Goal: Task Accomplishment & Management: Manage account settings

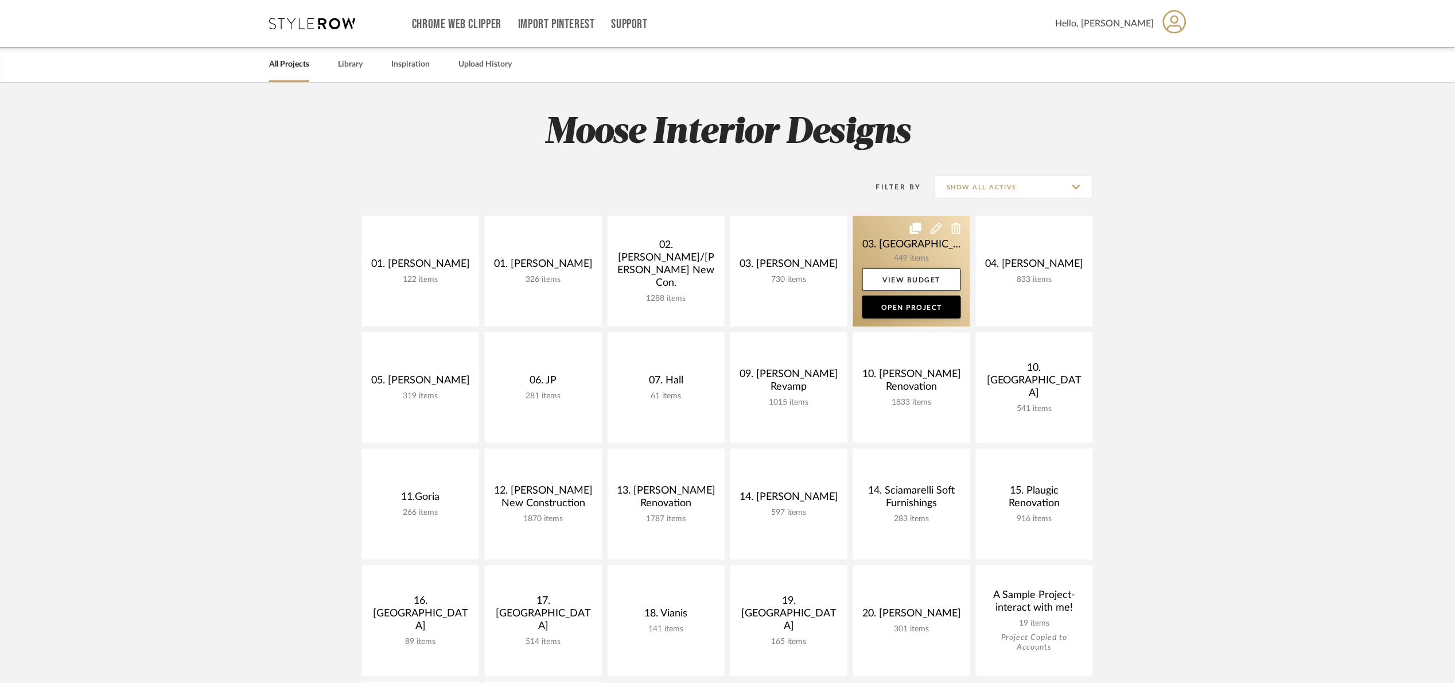
click at [883, 238] on link at bounding box center [911, 271] width 117 height 111
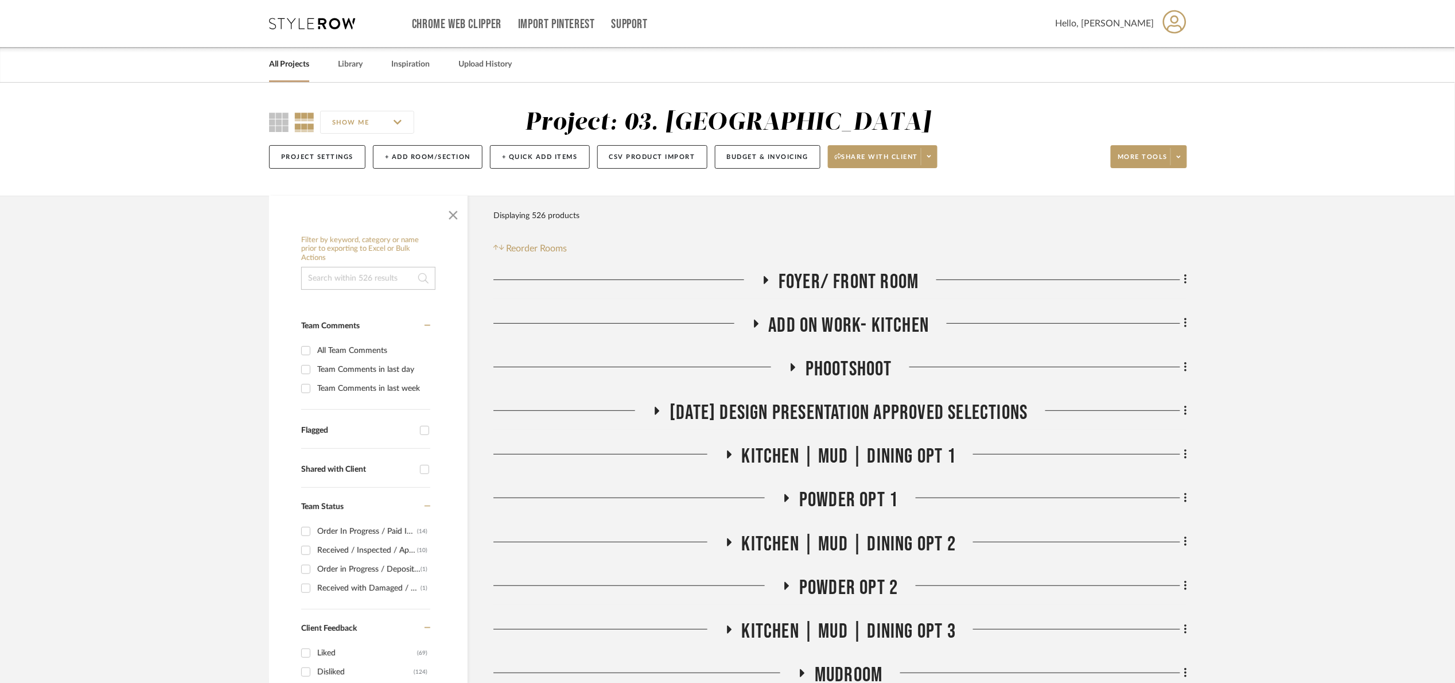
drag, startPoint x: 450, startPoint y: 212, endPoint x: 515, endPoint y: 264, distance: 82.9
click at [450, 213] on span "button" at bounding box center [454, 213] width 28 height 28
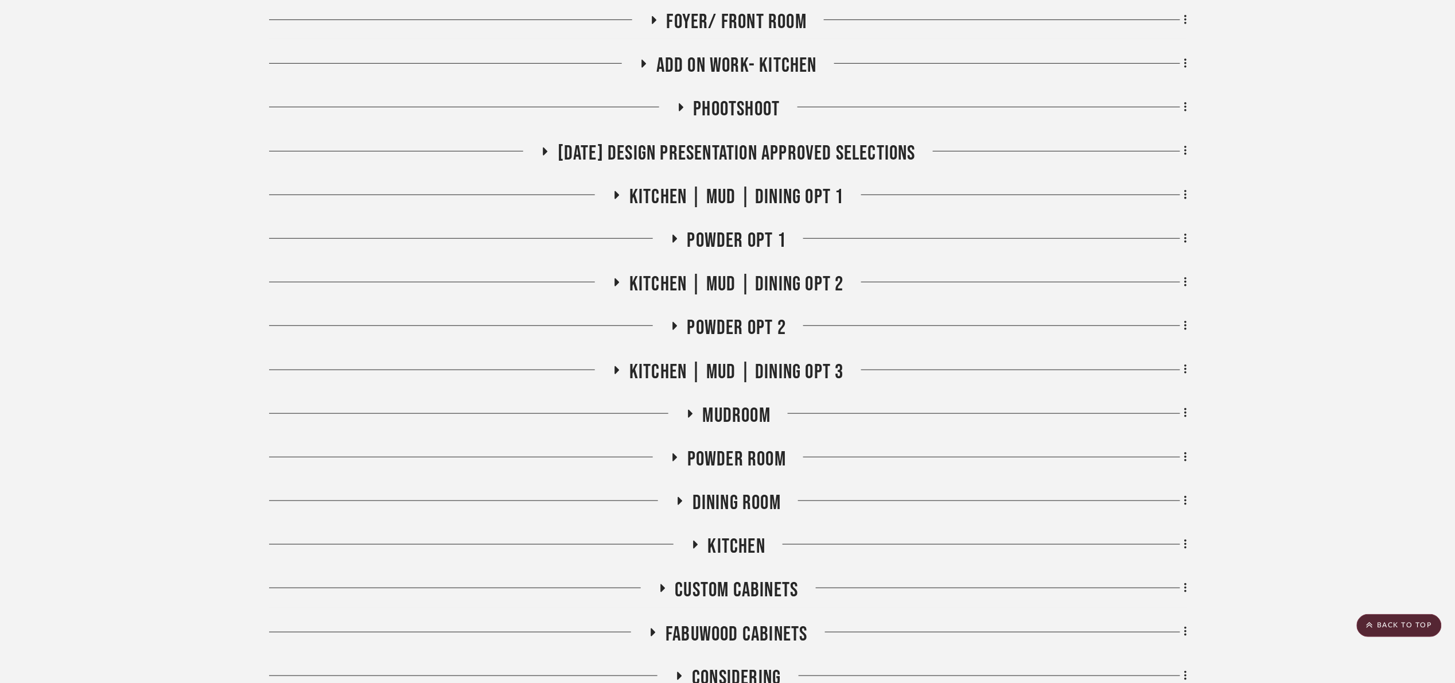
scroll to position [258, 0]
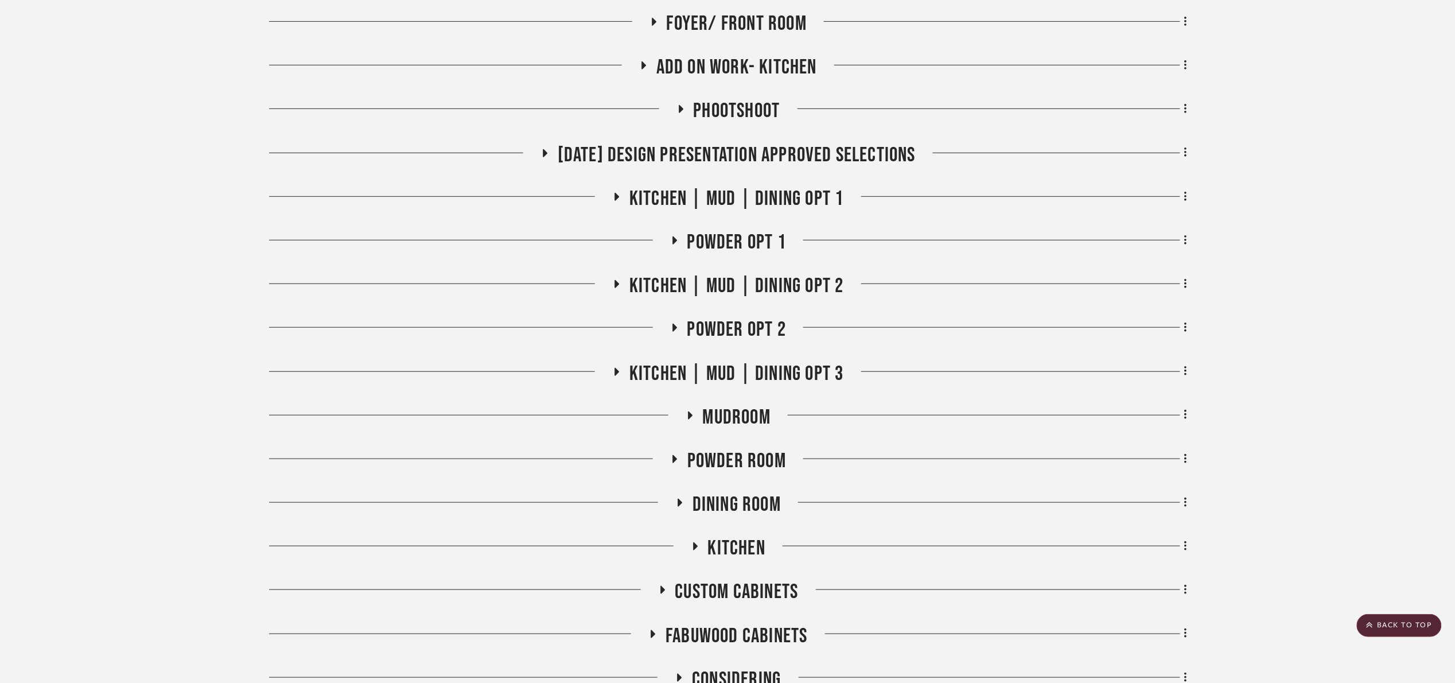
click at [714, 156] on span "[DATE] Design Presentation Approved selections" at bounding box center [737, 155] width 358 height 25
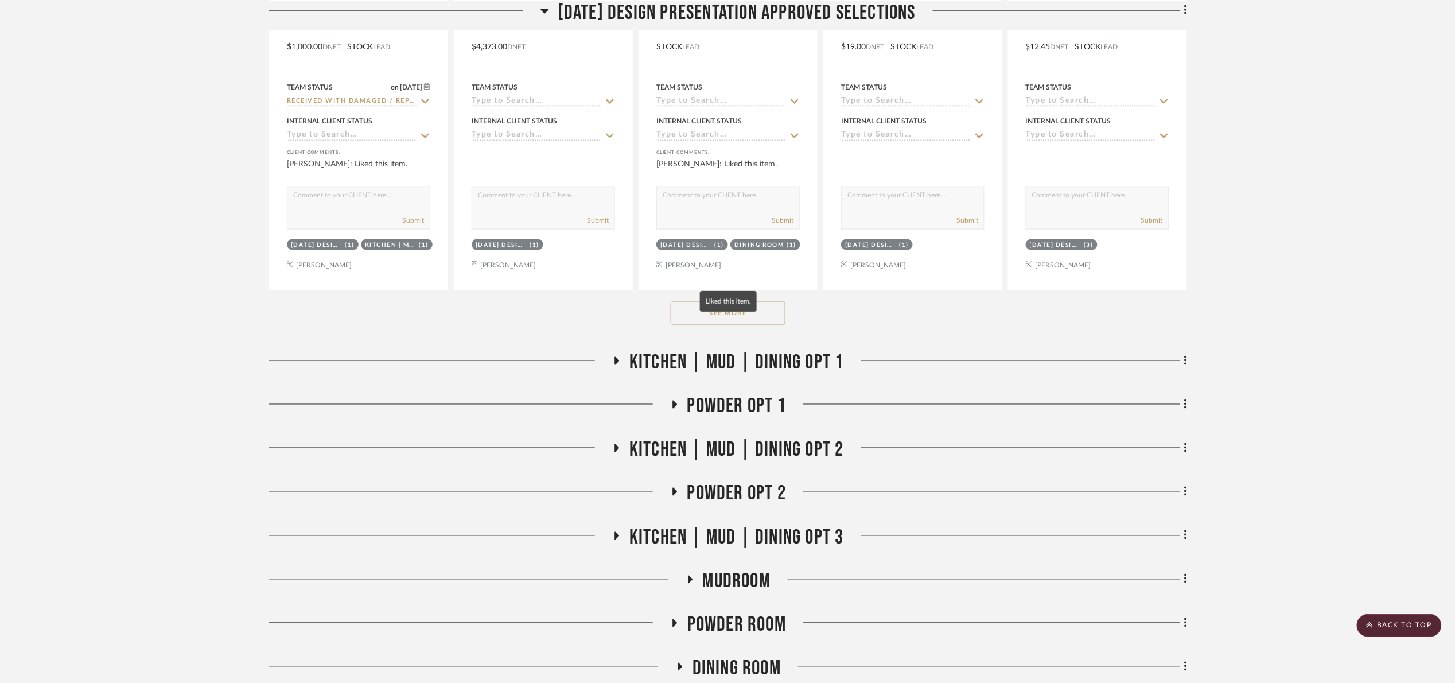
scroll to position [689, 0]
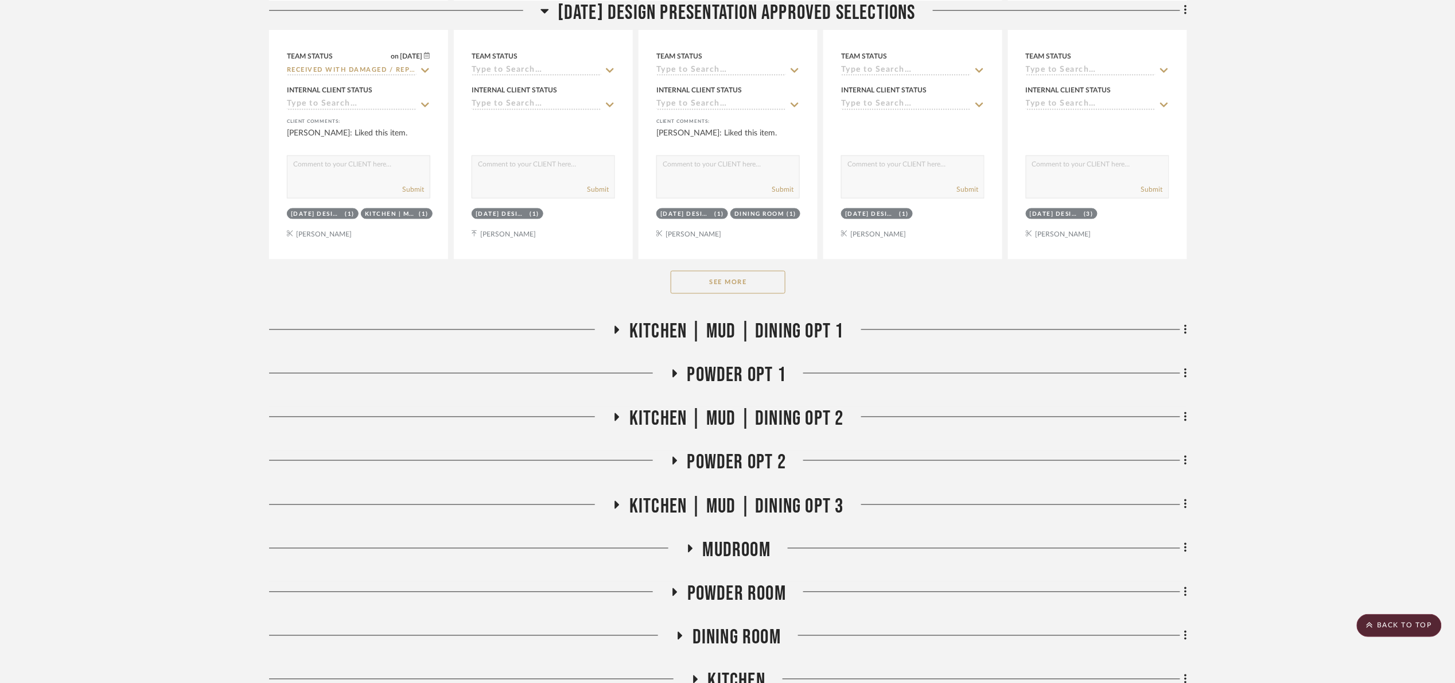
click at [728, 275] on button "See More" at bounding box center [728, 282] width 115 height 23
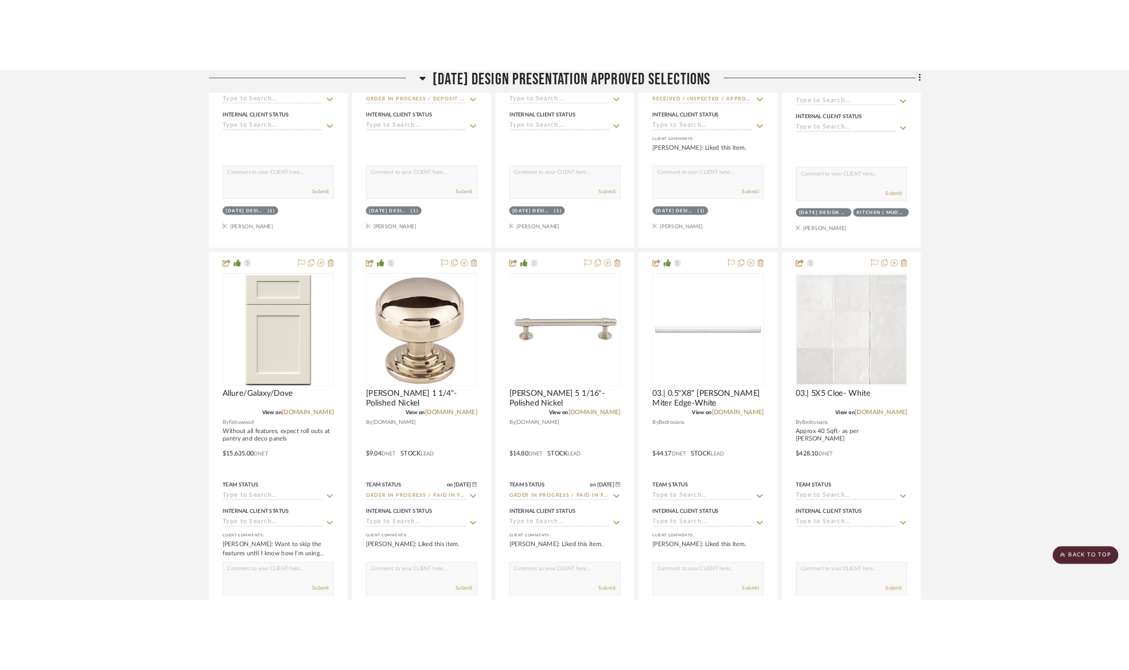
scroll to position [1291, 0]
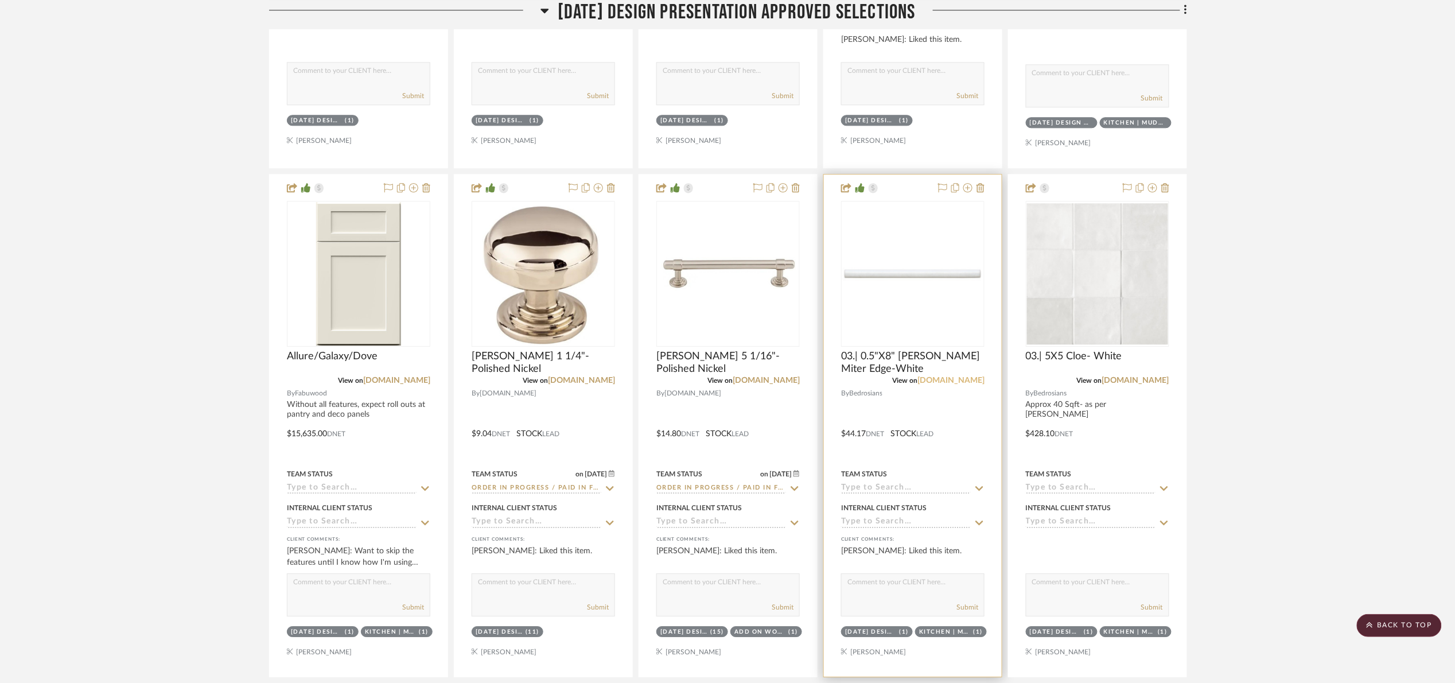
click at [935, 384] on link "bedrosians.com" at bounding box center [951, 380] width 67 height 8
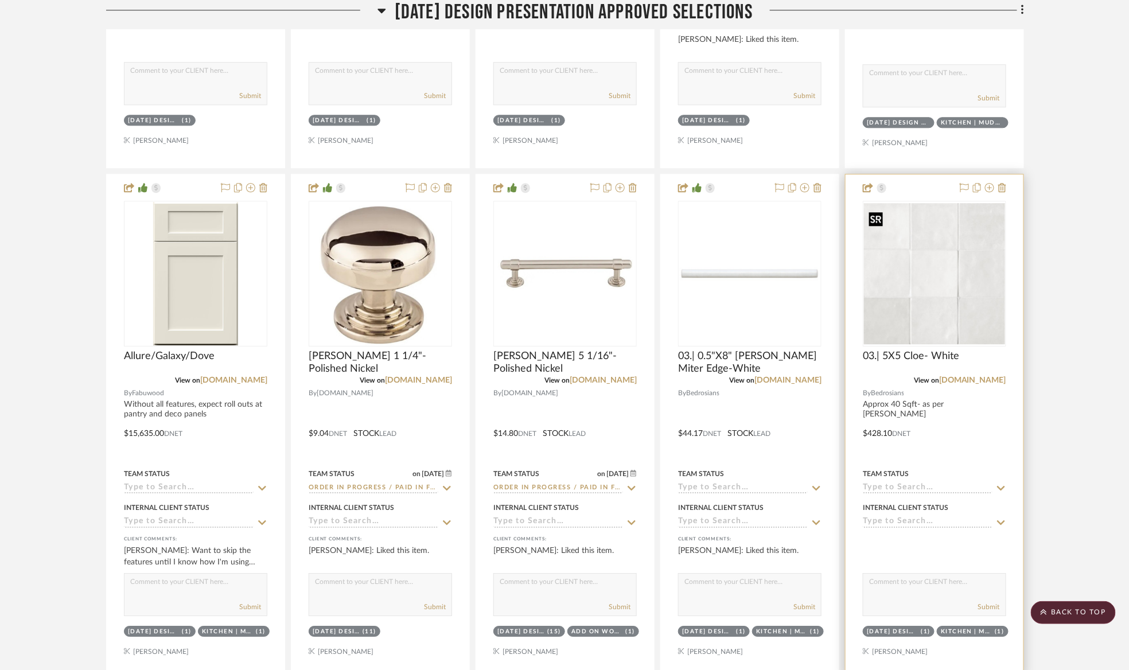
click at [957, 295] on img "0" at bounding box center [934, 273] width 141 height 141
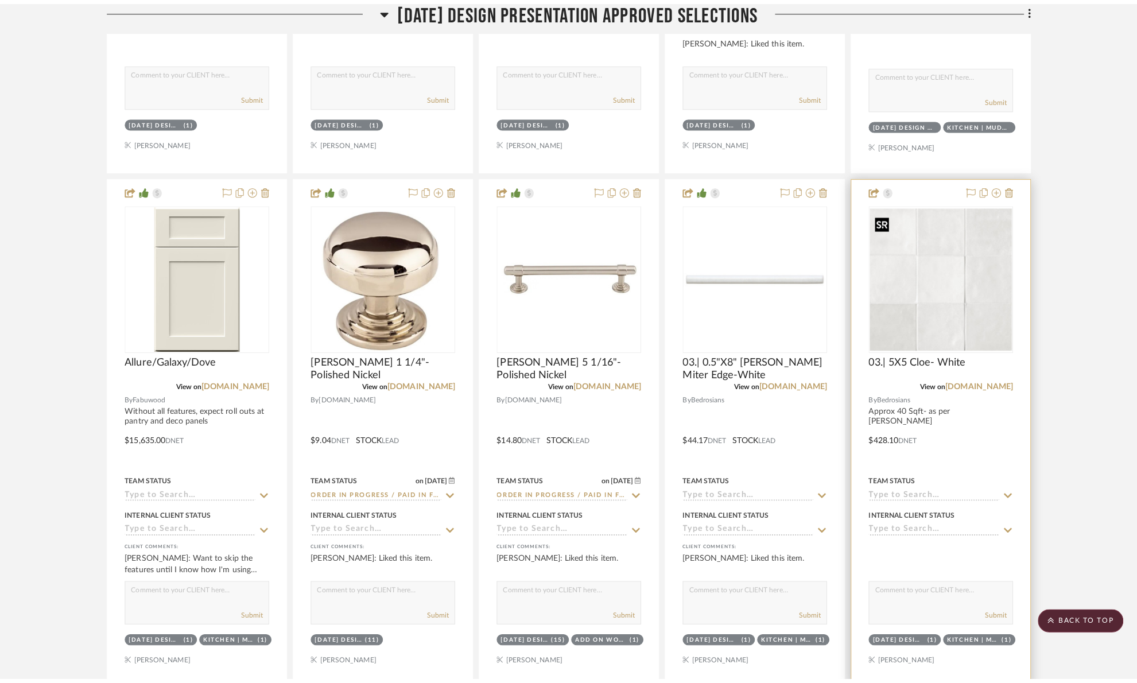
scroll to position [0, 0]
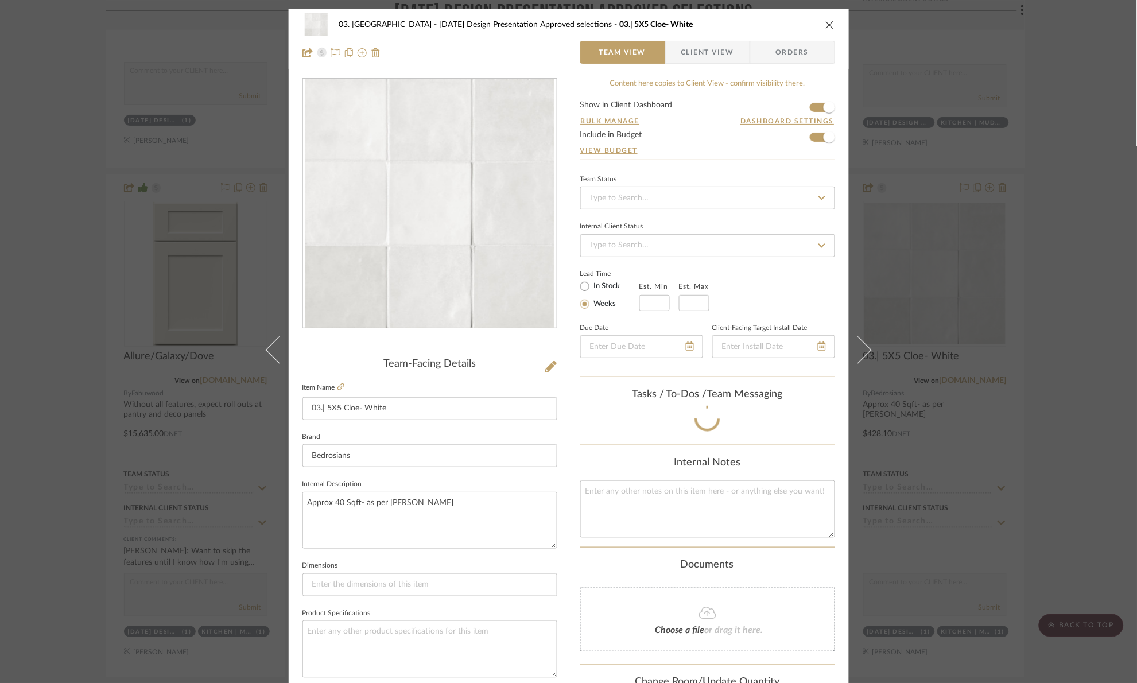
click at [1074, 244] on div "03. Schilling 01.10.25 Design Presentation Approved selections 03.| 5X5 Cloe- W…" at bounding box center [568, 341] width 1137 height 683
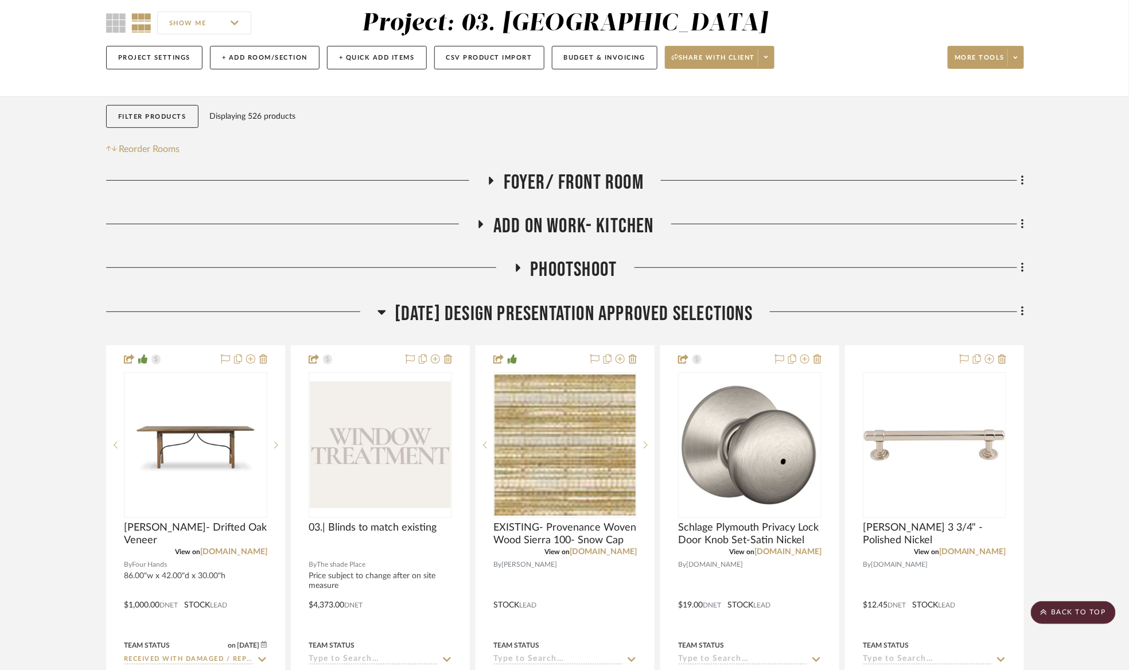
scroll to position [86, 0]
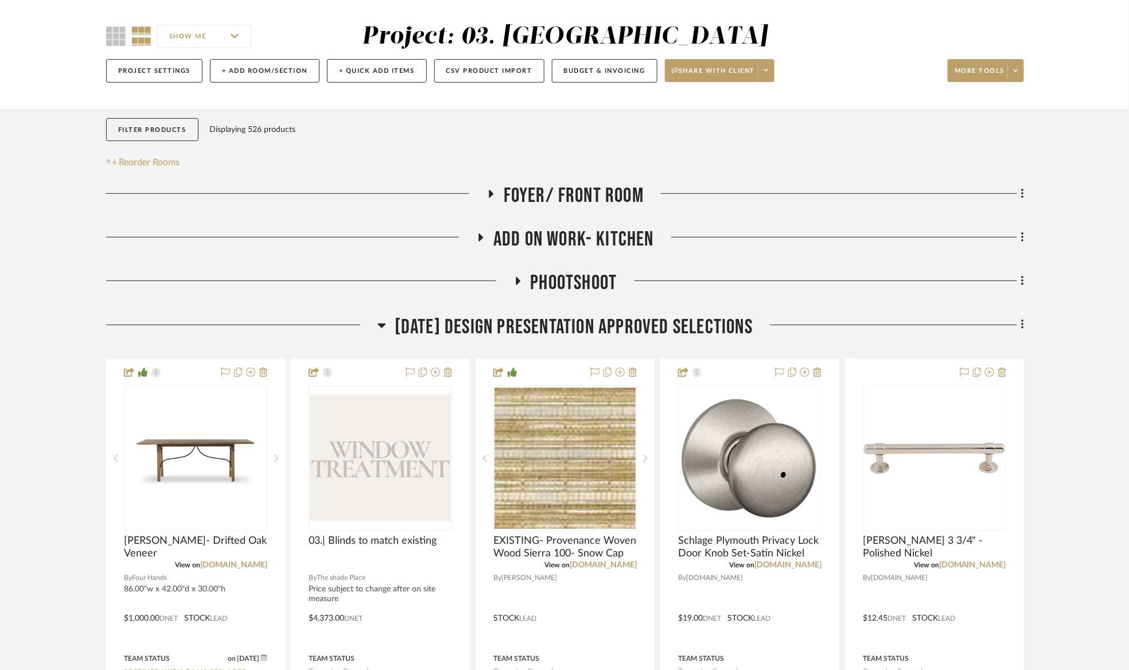
drag, startPoint x: 533, startPoint y: 322, endPoint x: 534, endPoint y: 270, distance: 51.7
click at [547, 200] on span "Foyer/ Front Room" at bounding box center [574, 196] width 140 height 25
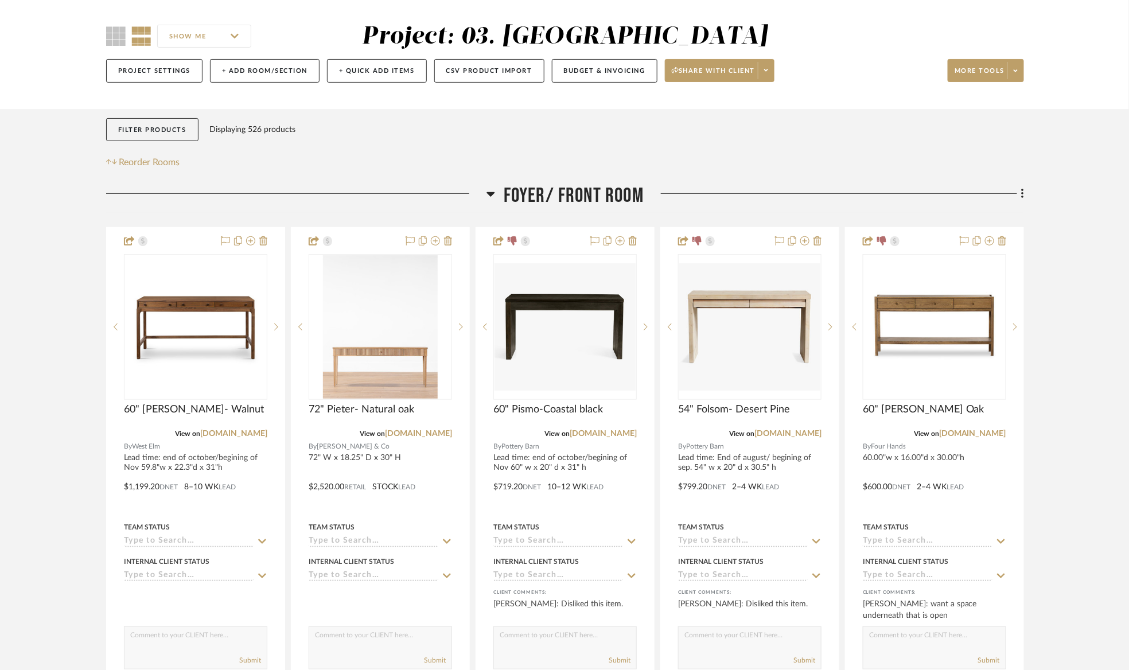
click at [554, 205] on span "Foyer/ Front Room" at bounding box center [574, 196] width 140 height 25
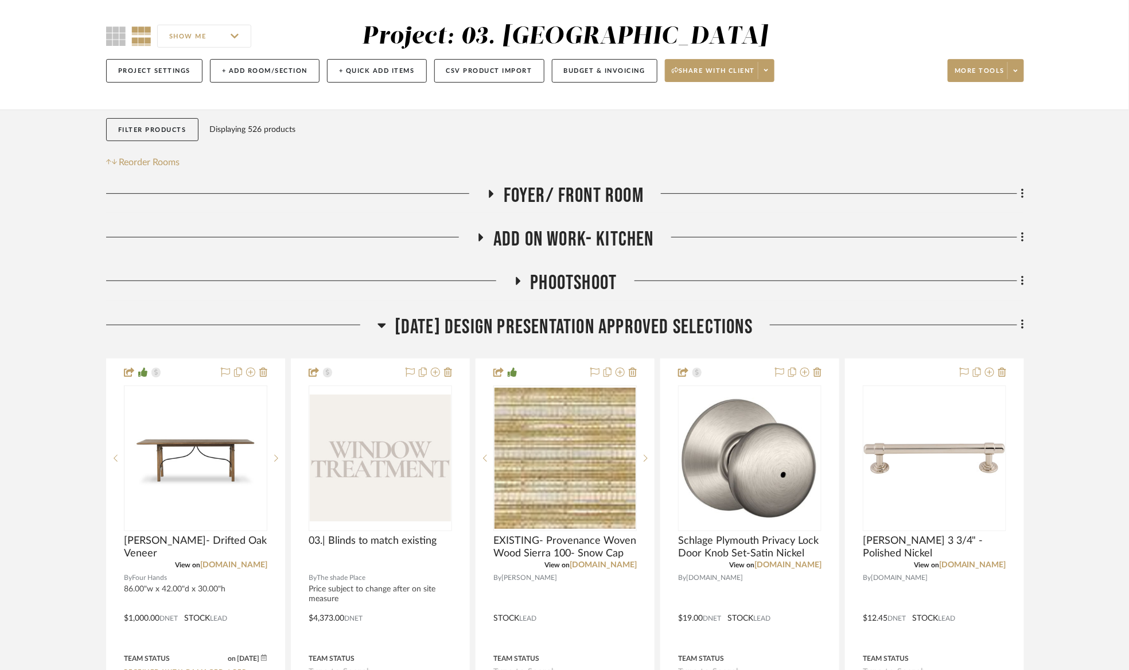
click at [556, 244] on span "Add on work- kitchen" at bounding box center [574, 239] width 161 height 25
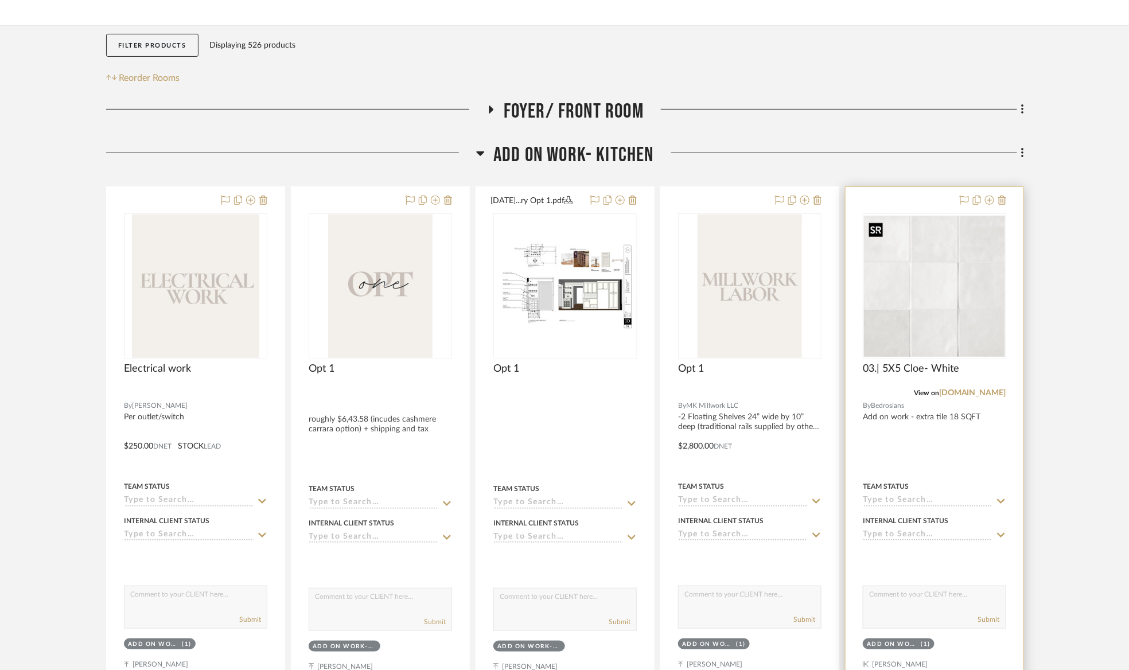
scroll to position [172, 0]
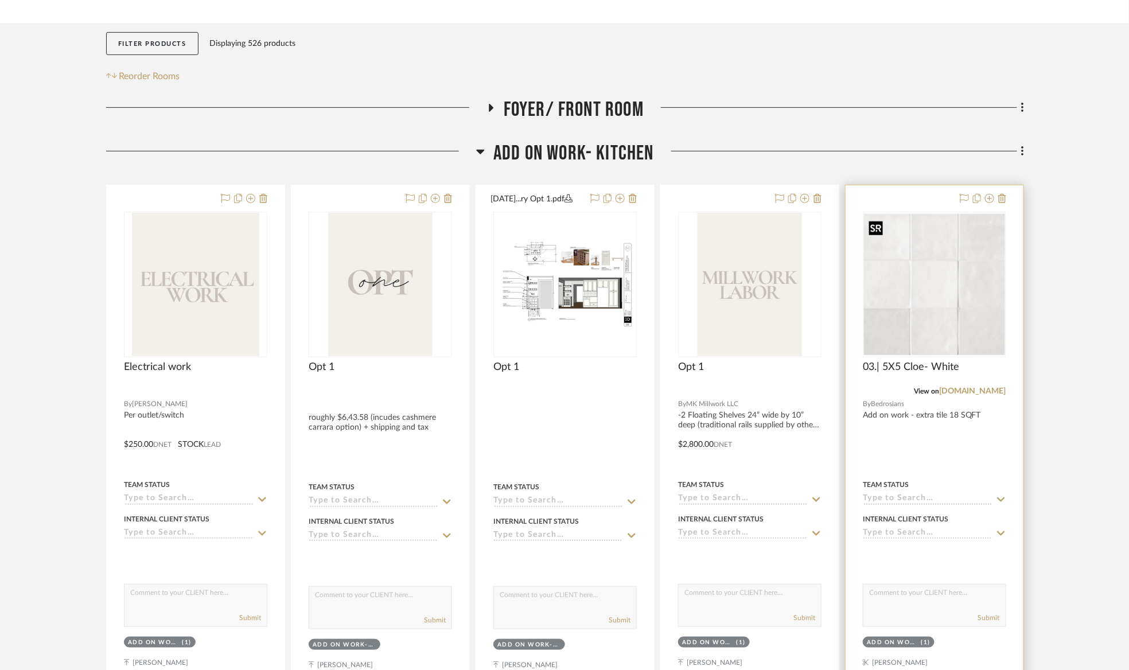
click at [959, 304] on img "0" at bounding box center [934, 284] width 141 height 141
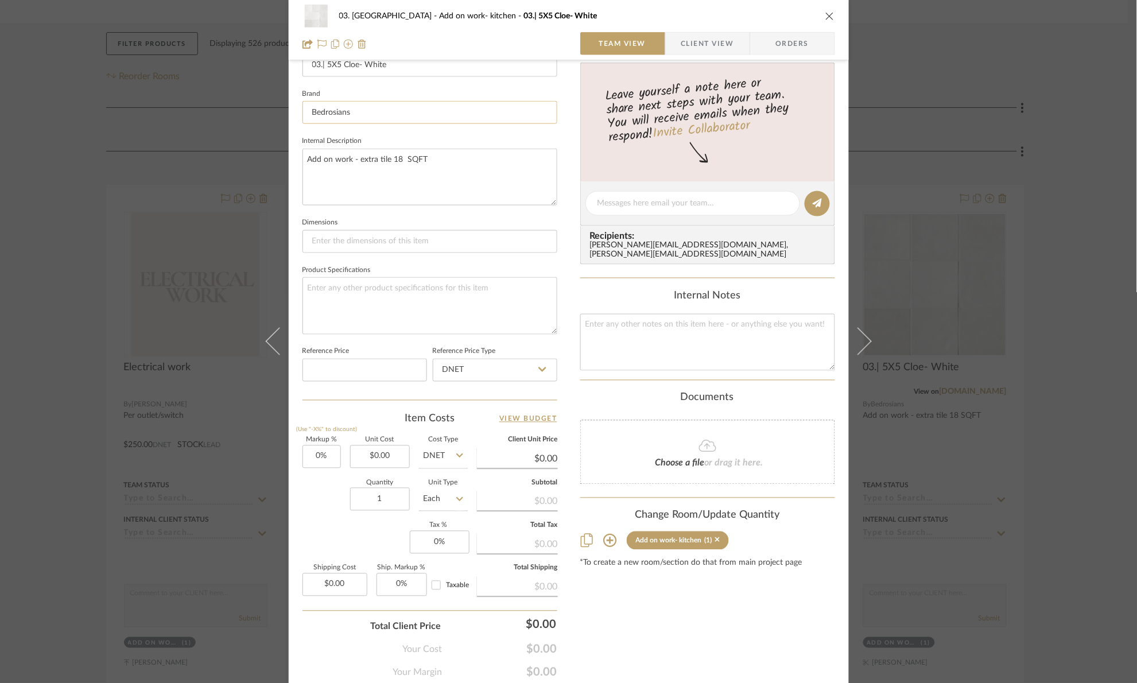
scroll to position [387, 0]
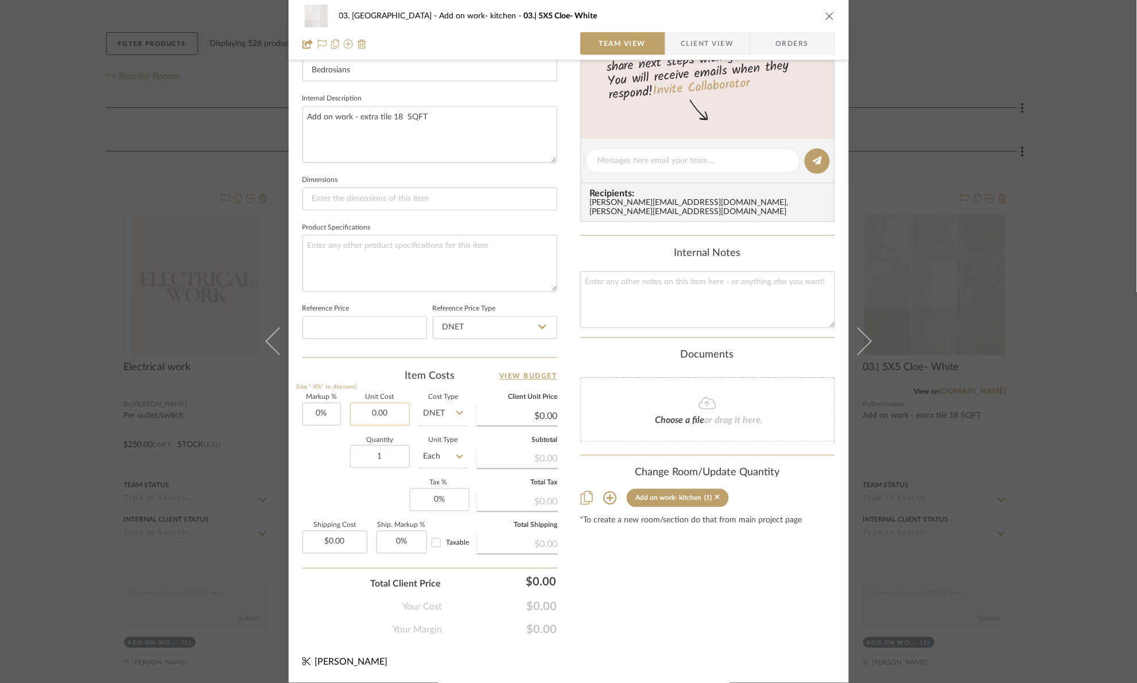
click at [396, 417] on input "0.00" at bounding box center [380, 414] width 60 height 23
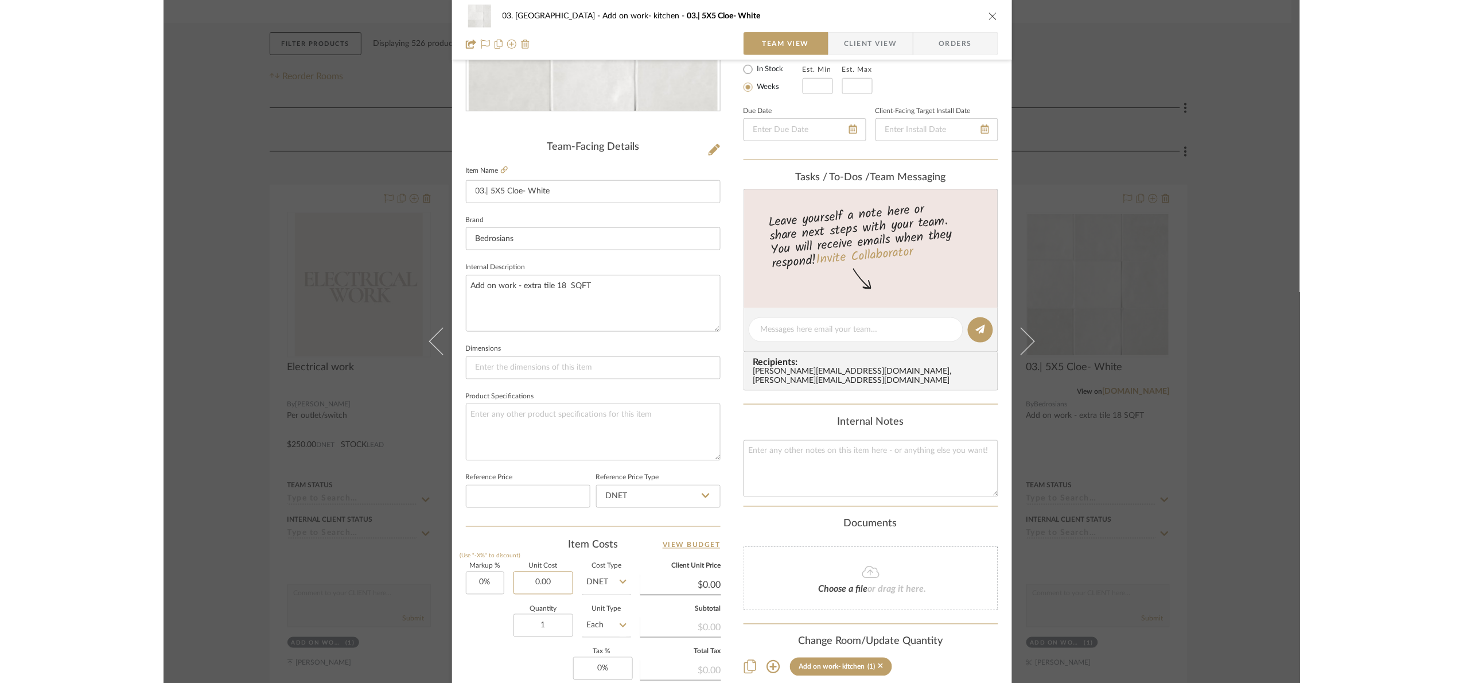
scroll to position [215, 0]
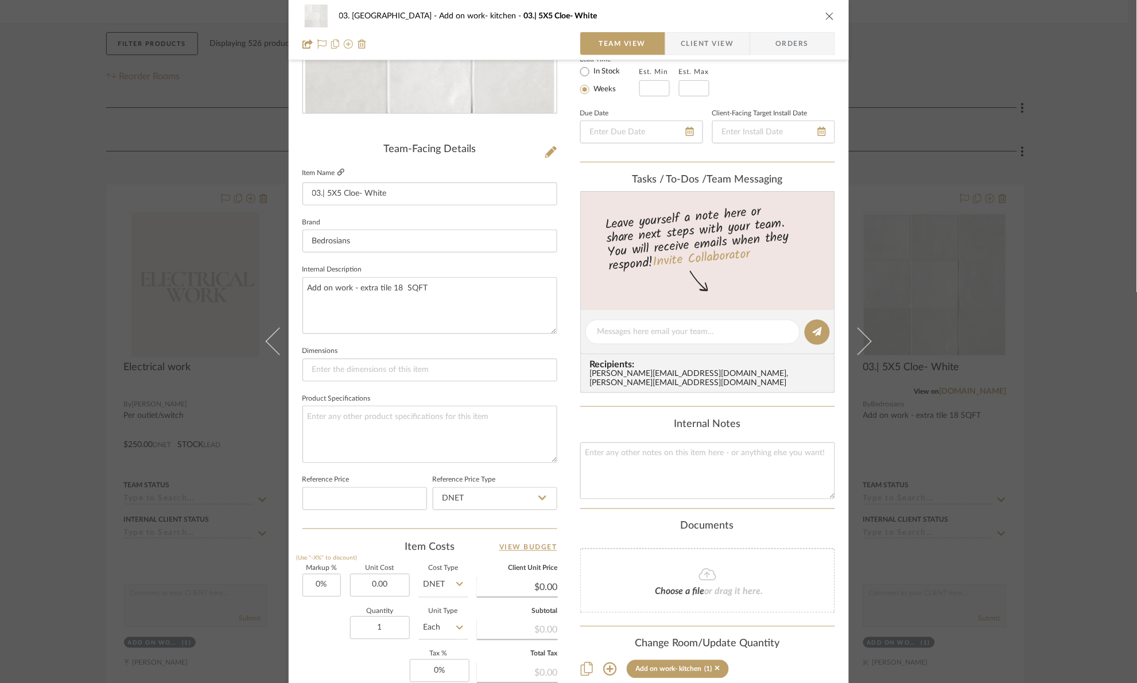
type input "$0.00"
click at [337, 174] on icon at bounding box center [340, 172] width 7 height 7
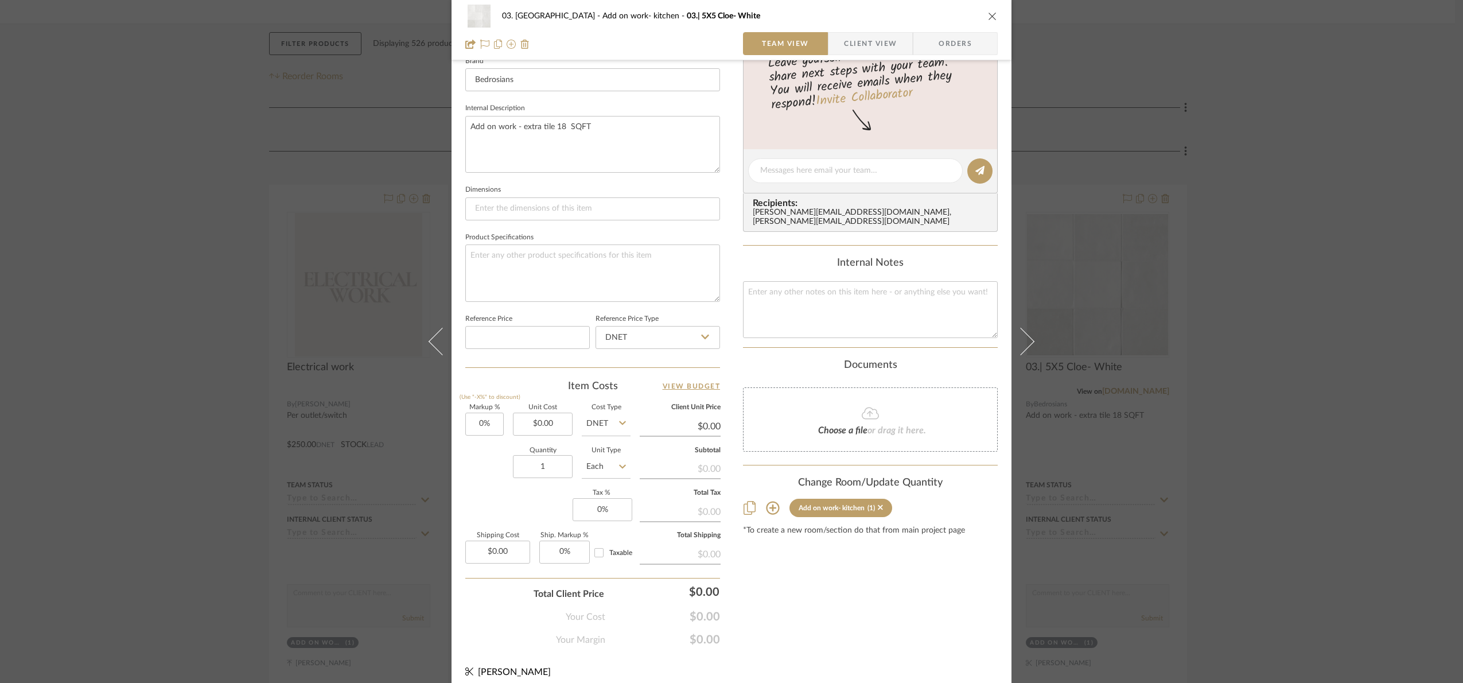
scroll to position [387, 0]
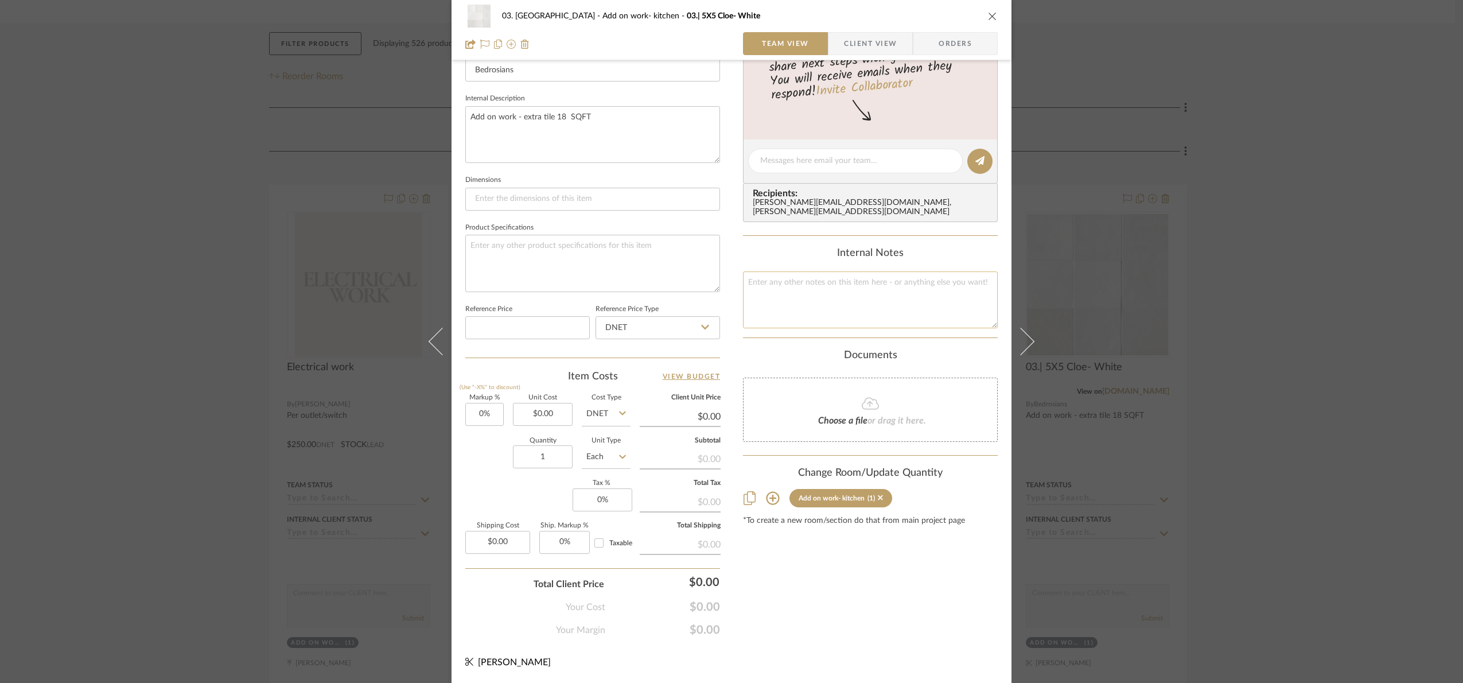
click at [815, 310] on textarea at bounding box center [870, 299] width 255 height 57
type textarea "192.56"
click at [844, 637] on div "Content here copies to Client View - confirm visibility there. Show in Client D…" at bounding box center [870, 164] width 255 height 945
click at [586, 419] on input "DNET" at bounding box center [606, 414] width 49 height 23
drag, startPoint x: 613, startPoint y: 472, endPoint x: 596, endPoint y: 458, distance: 22.4
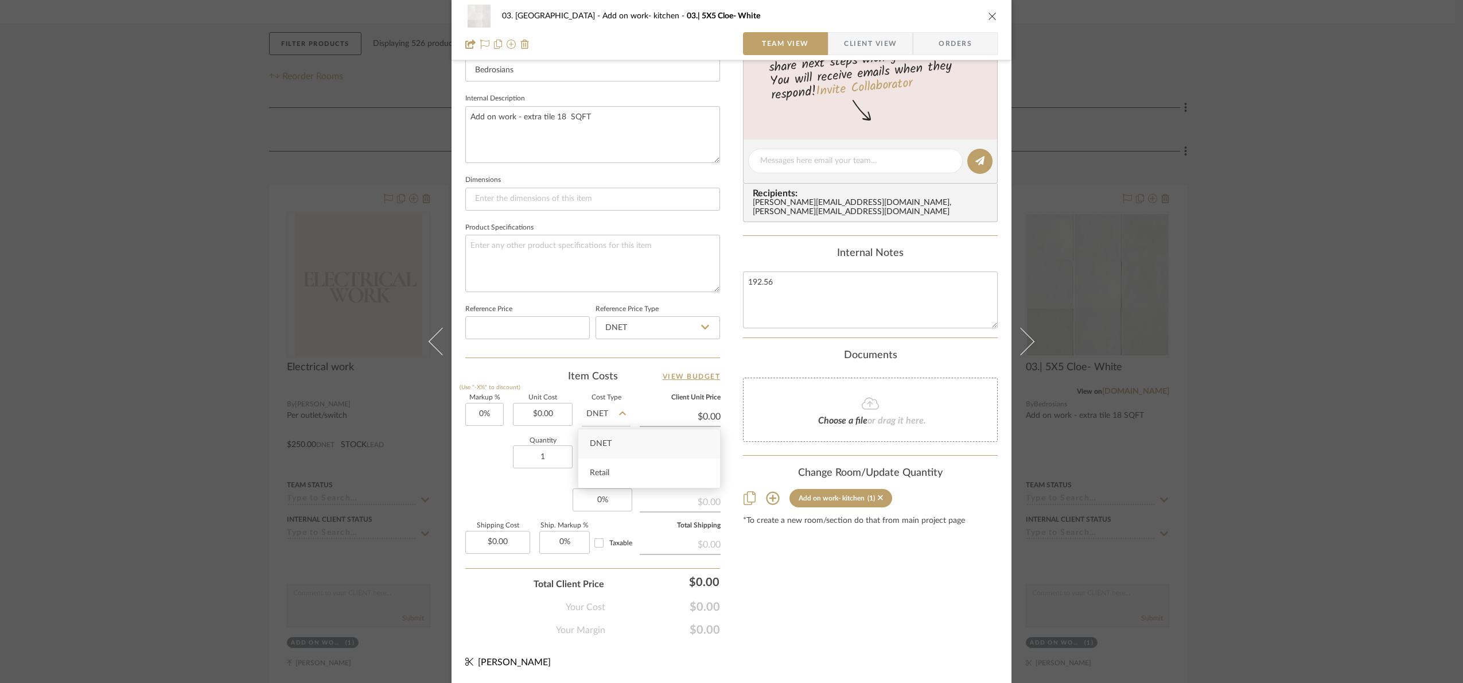
click at [613, 470] on div "Retail" at bounding box center [649, 473] width 142 height 29
type input "Retail"
click at [550, 419] on input "0.00" at bounding box center [543, 414] width 60 height 23
type input "$192.56"
drag, startPoint x: 839, startPoint y: 631, endPoint x: 849, endPoint y: 634, distance: 10.7
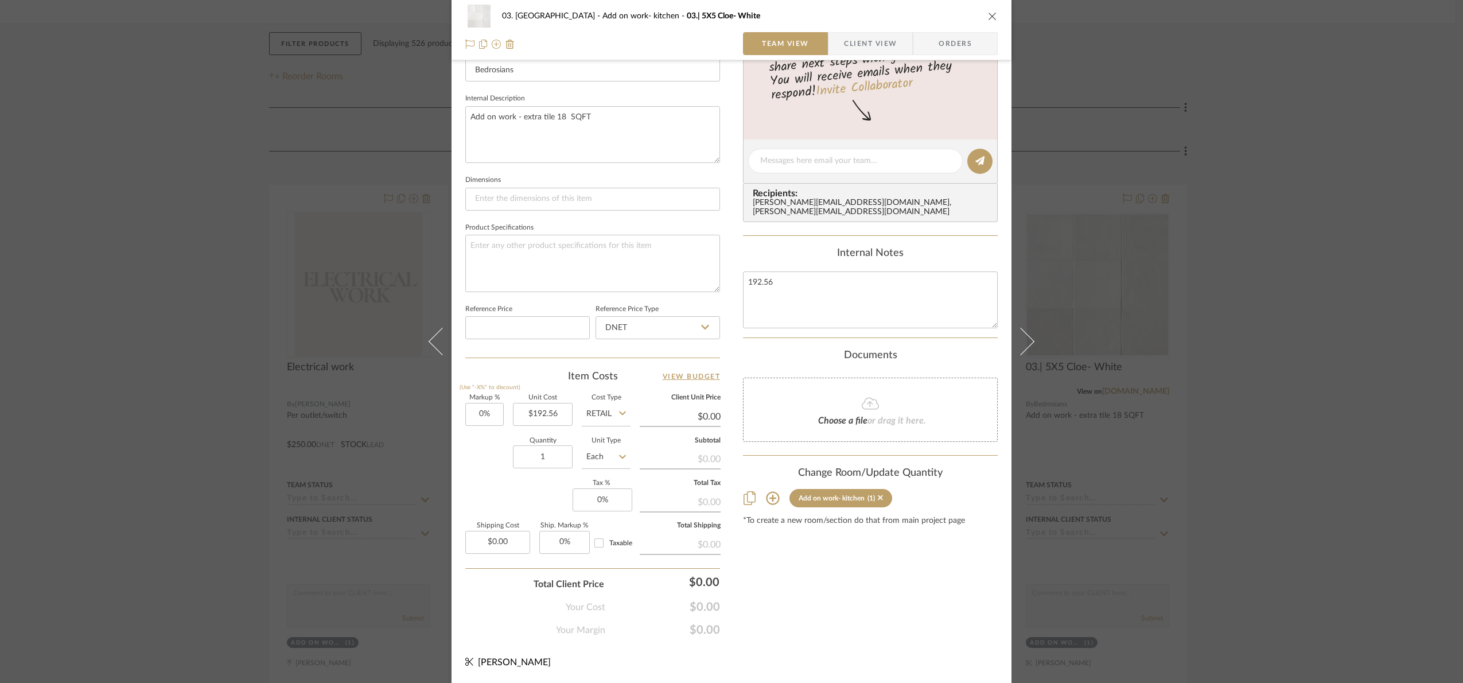
click at [844, 624] on div "Content here copies to Client View - confirm visibility there. Show in Client D…" at bounding box center [870, 164] width 255 height 945
type input "$192.56"
drag, startPoint x: 904, startPoint y: 324, endPoint x: 743, endPoint y: 328, distance: 160.7
click at [743, 328] on textarea "192.56" at bounding box center [870, 299] width 255 height 57
click at [763, 254] on div "Internal Notes" at bounding box center [870, 253] width 255 height 13
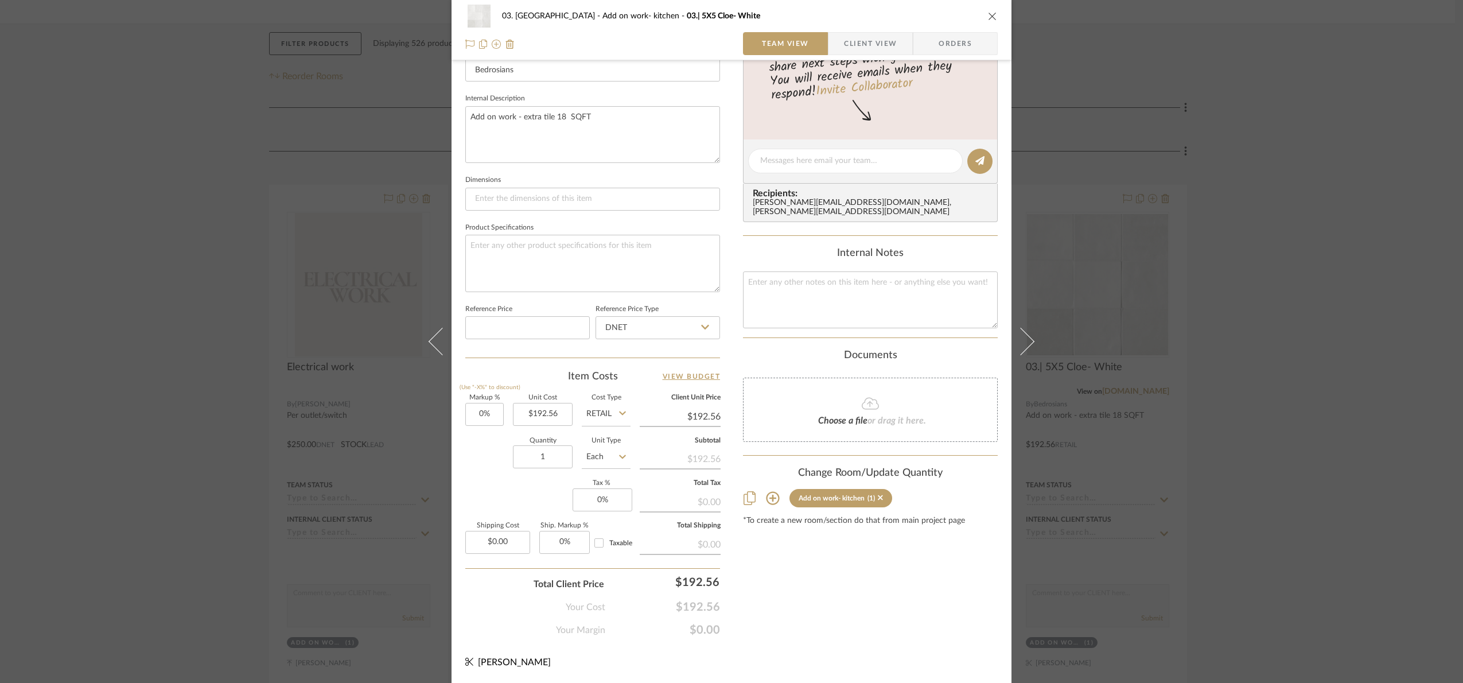
click at [1360, 251] on div "03. Schilling Add on work- kitchen 03.| 5X5 Cloe- White Team View Client View O…" at bounding box center [731, 341] width 1463 height 683
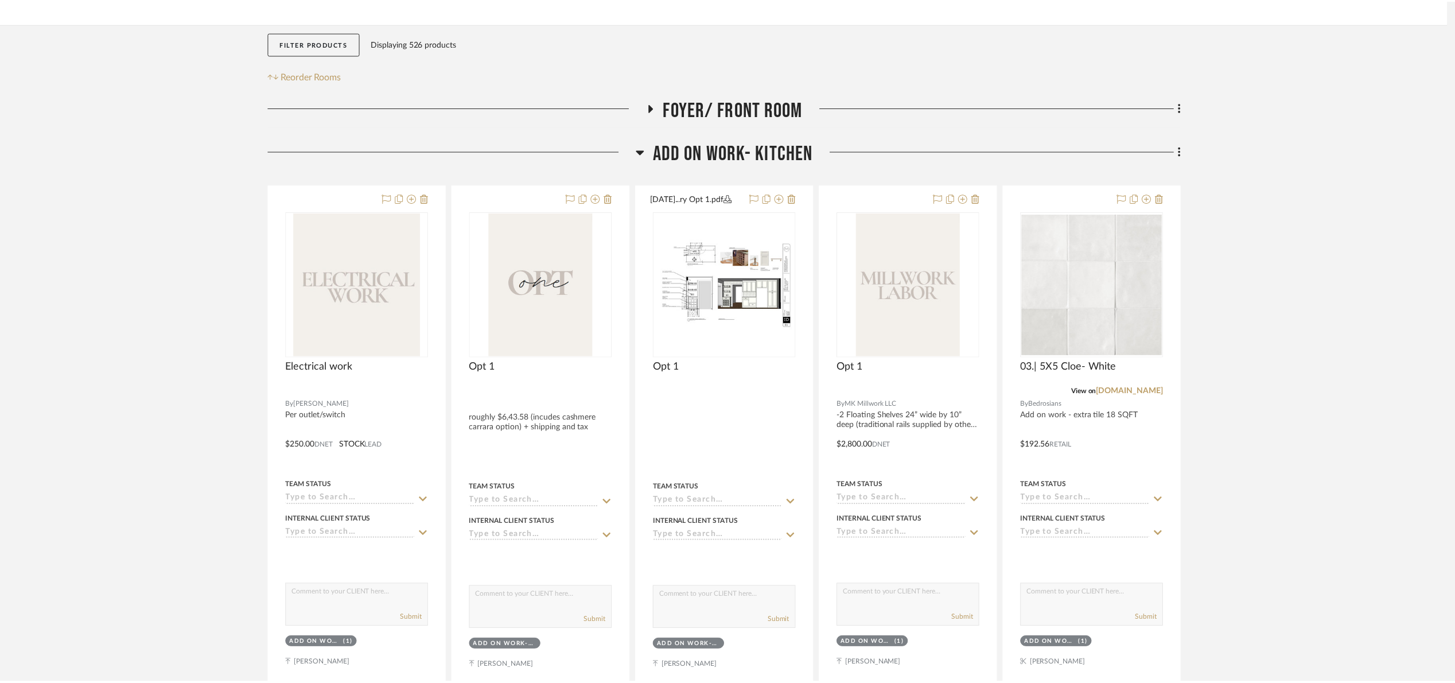
scroll to position [172, 0]
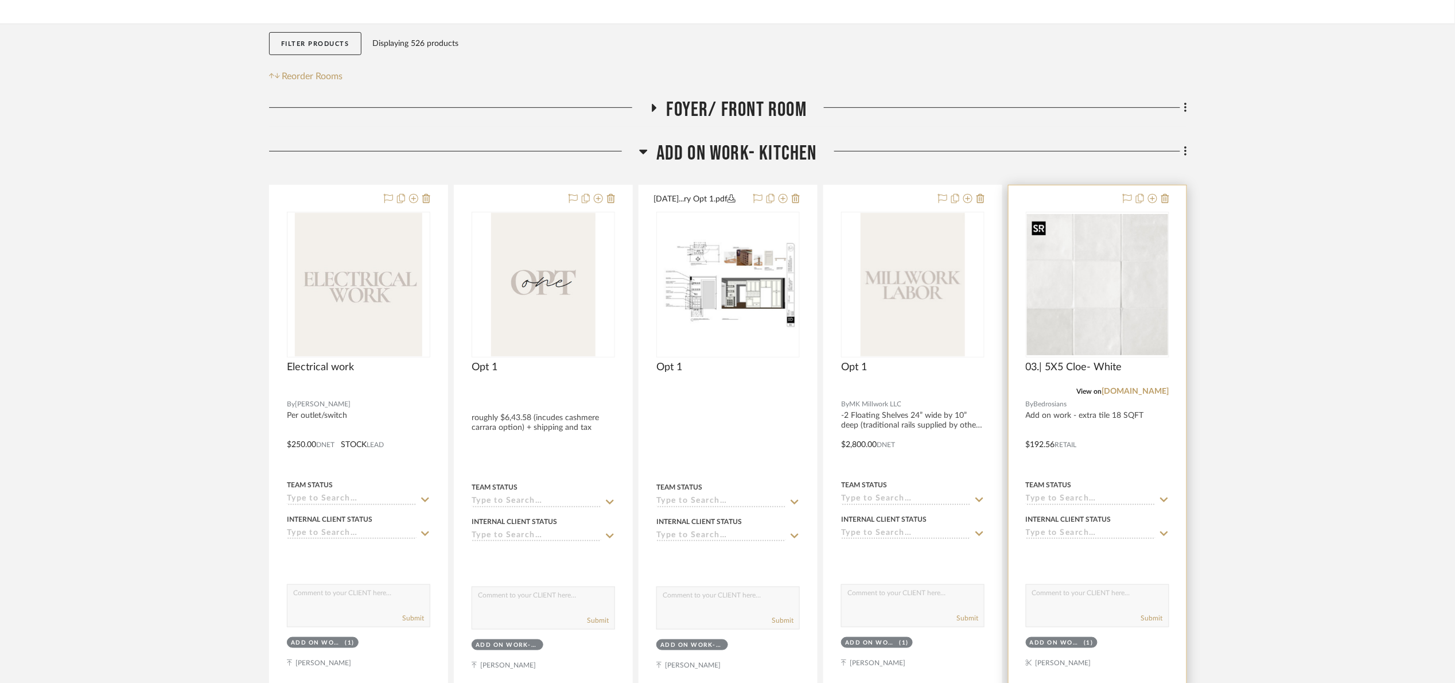
click at [1069, 273] on img "0" at bounding box center [1097, 284] width 141 height 141
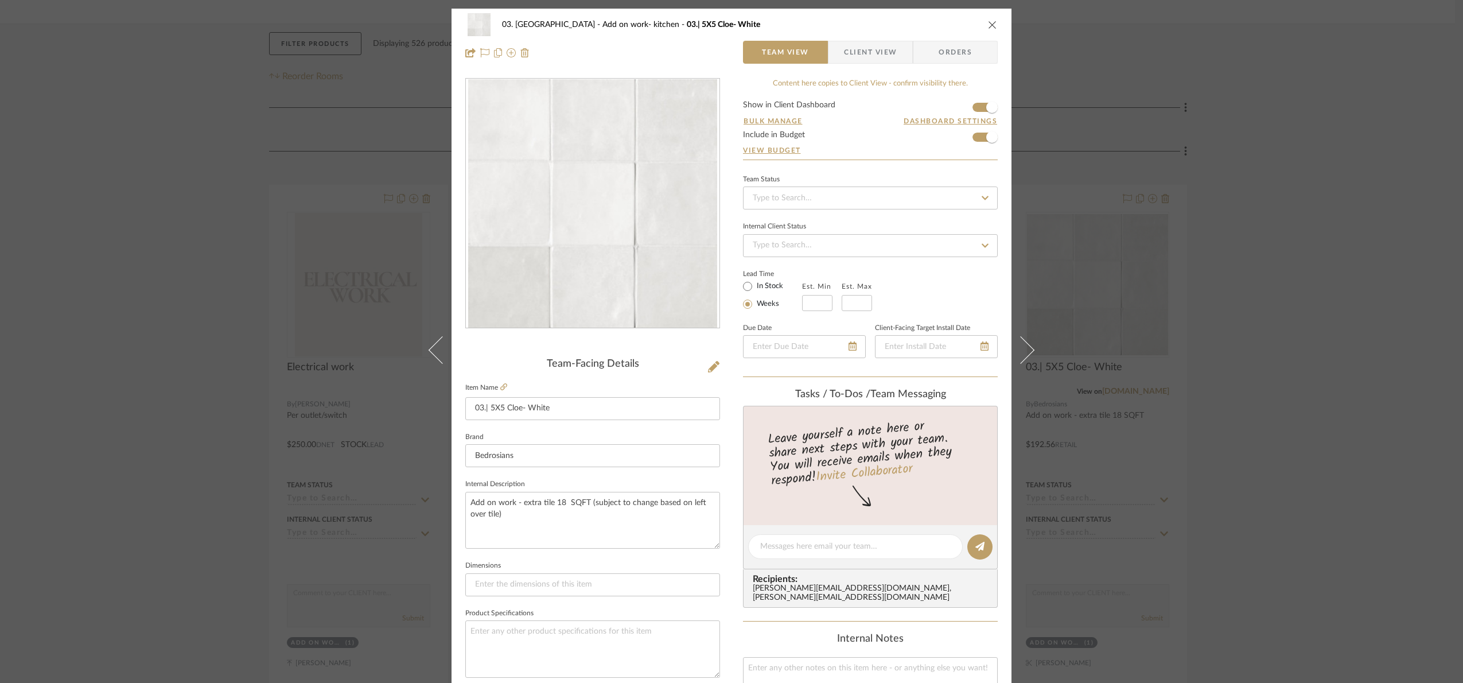
click at [1319, 305] on div "03. Schilling Add on work- kitchen 03.| 5X5 Cloe- White Team View Client View O…" at bounding box center [731, 341] width 1463 height 683
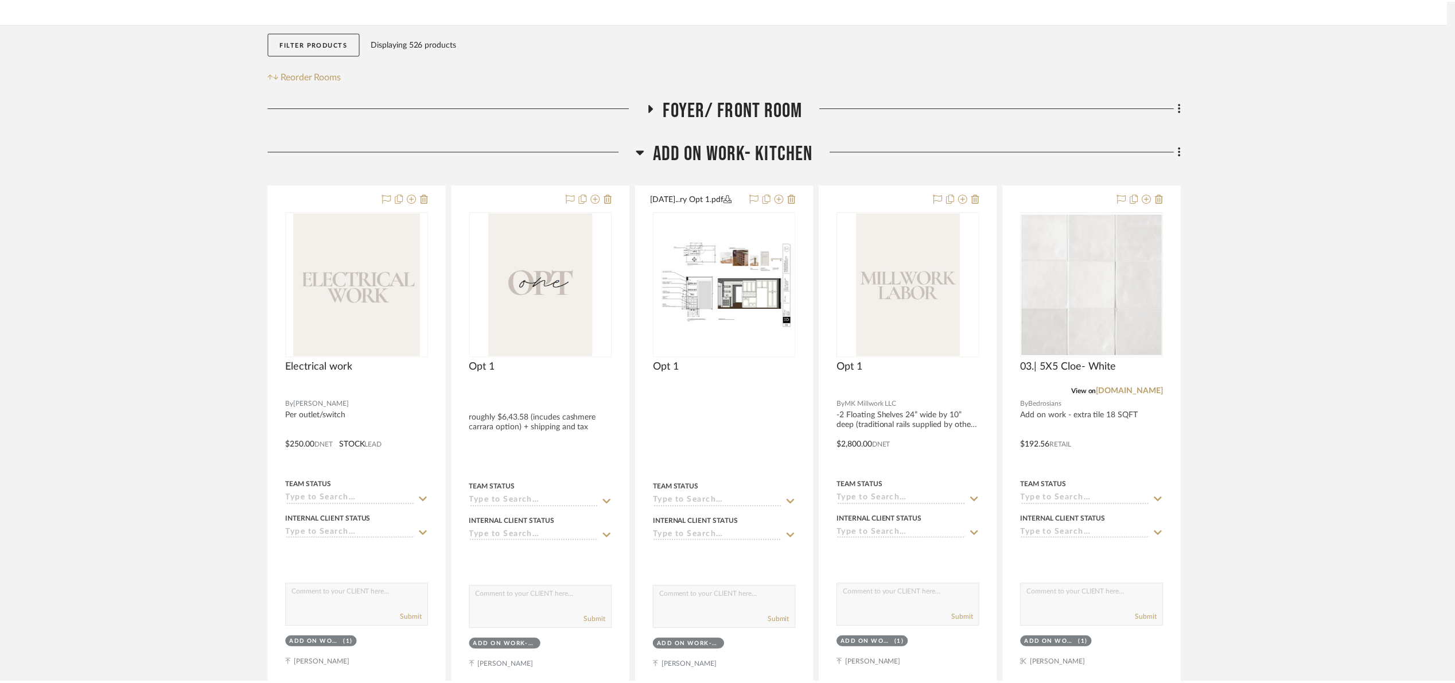
scroll to position [172, 0]
click at [706, 152] on span "Add on work- kitchen" at bounding box center [737, 153] width 161 height 25
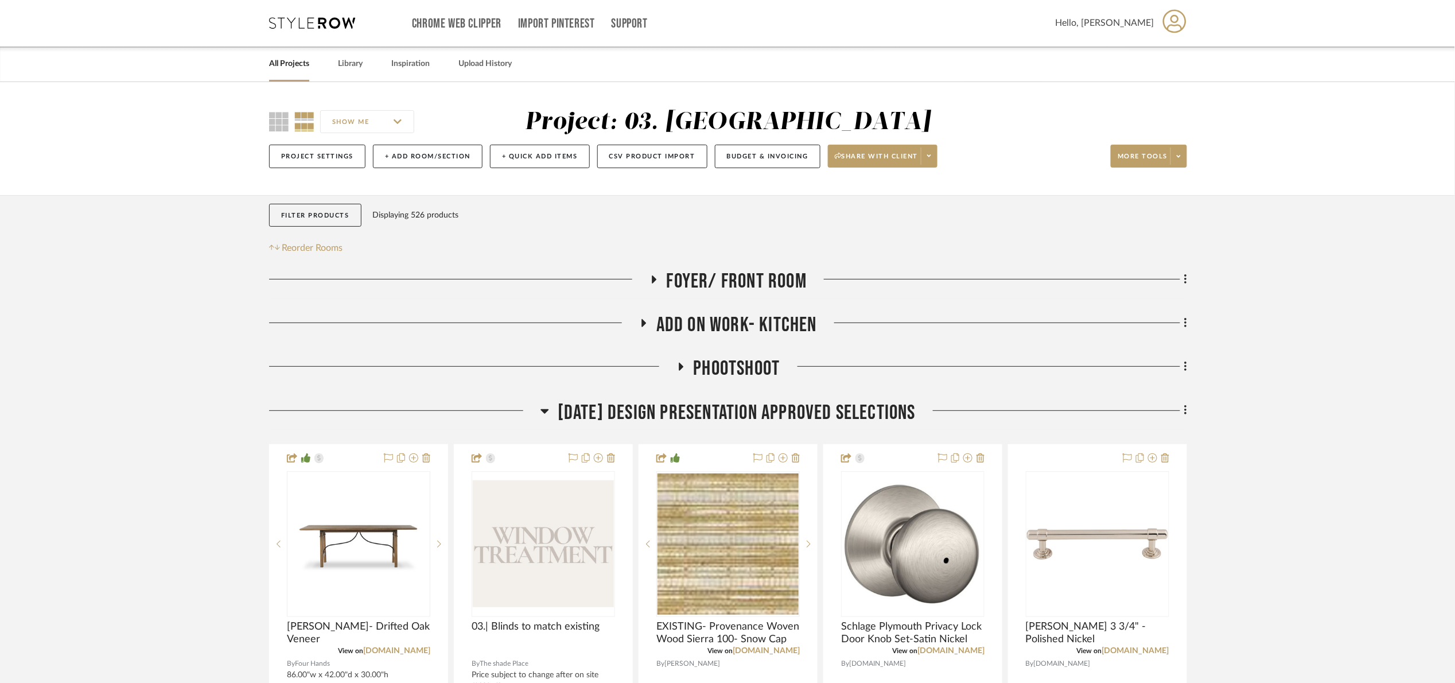
scroll to position [0, 0]
click at [310, 23] on icon at bounding box center [312, 23] width 86 height 11
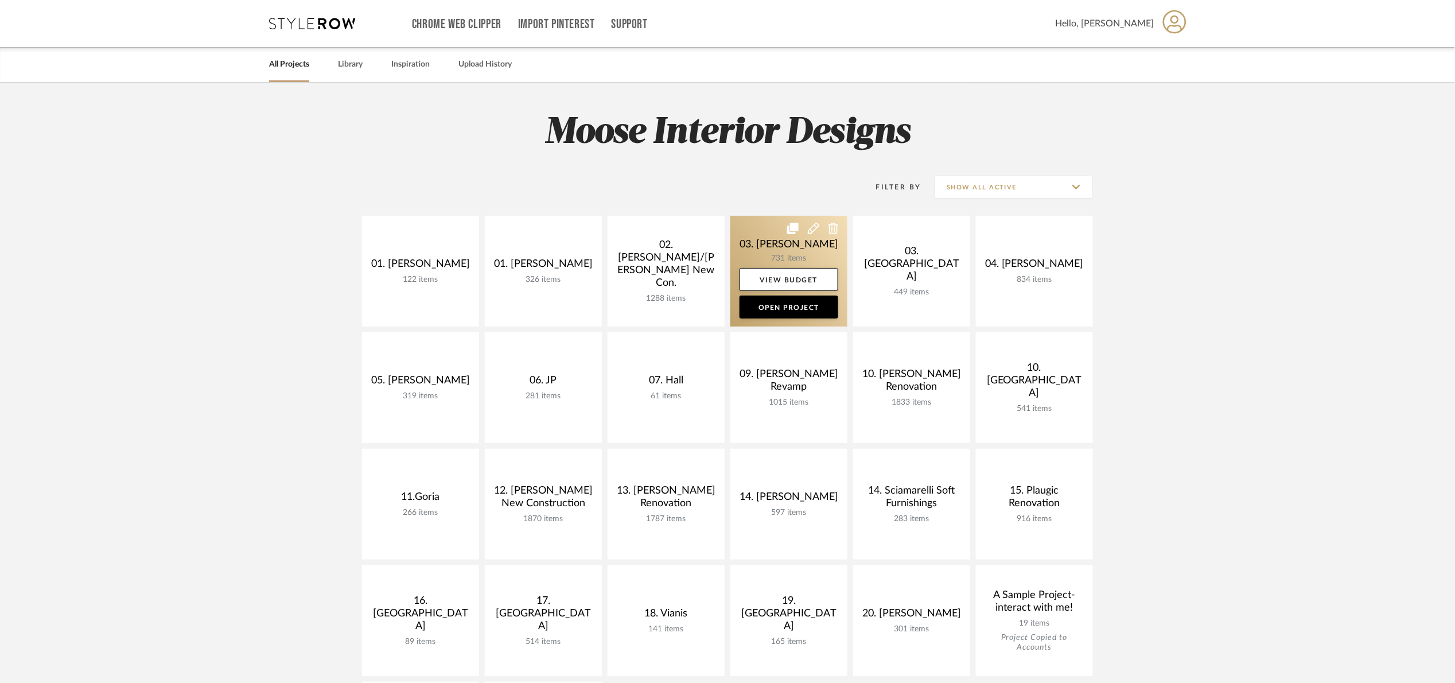
click at [770, 251] on link at bounding box center [789, 271] width 117 height 111
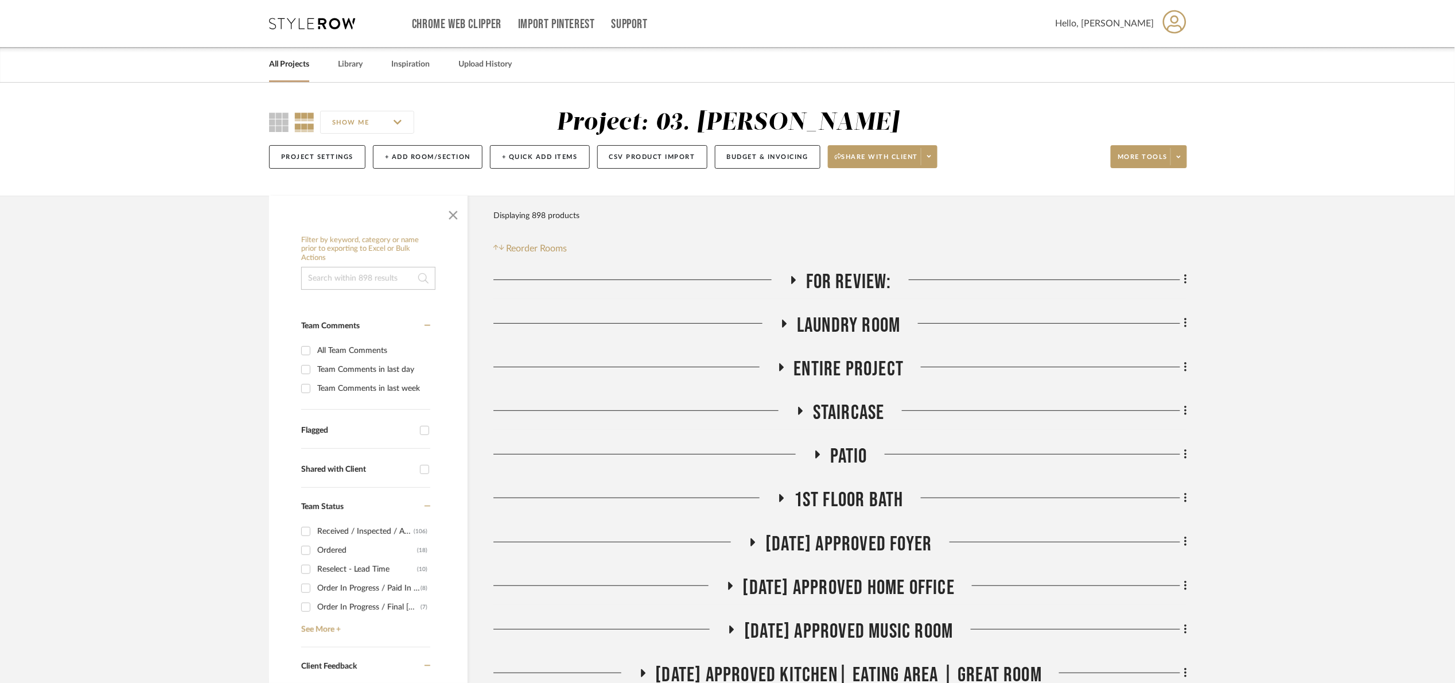
click at [822, 289] on span "For Review:" at bounding box center [849, 282] width 86 height 25
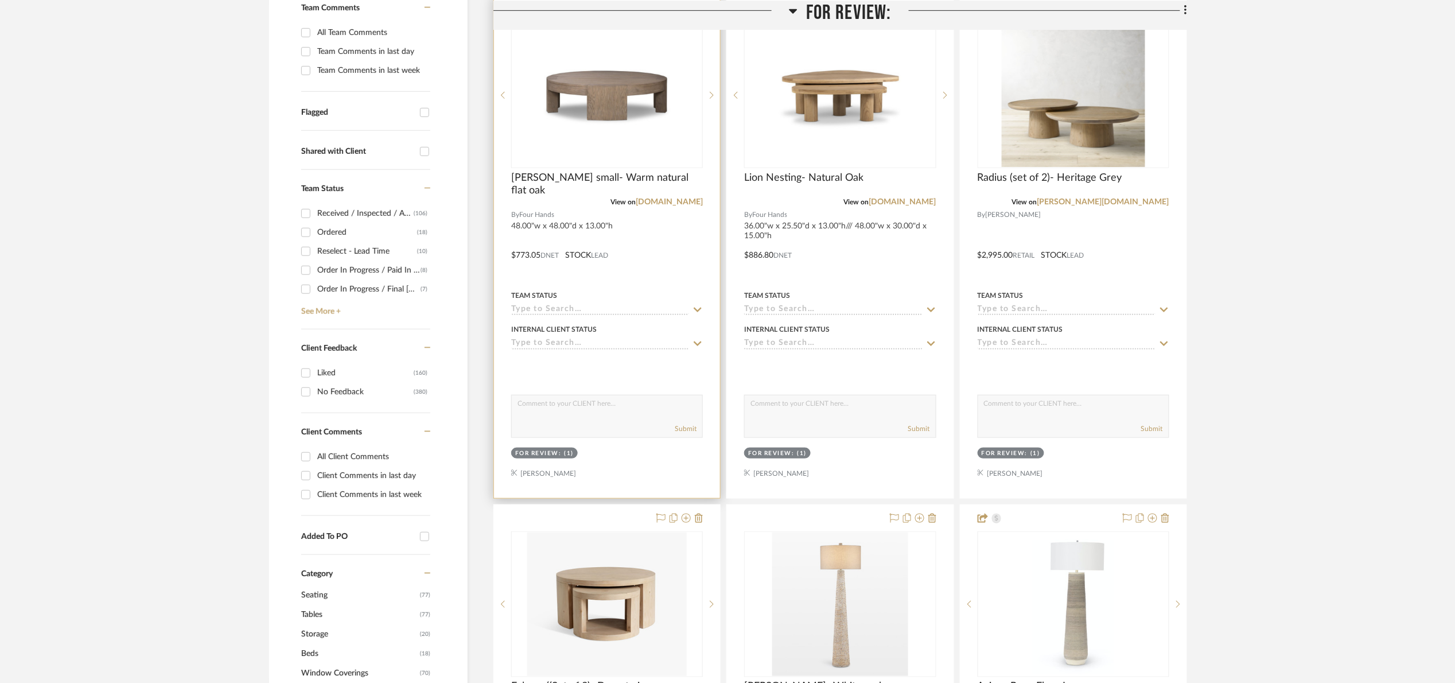
scroll to position [344, 0]
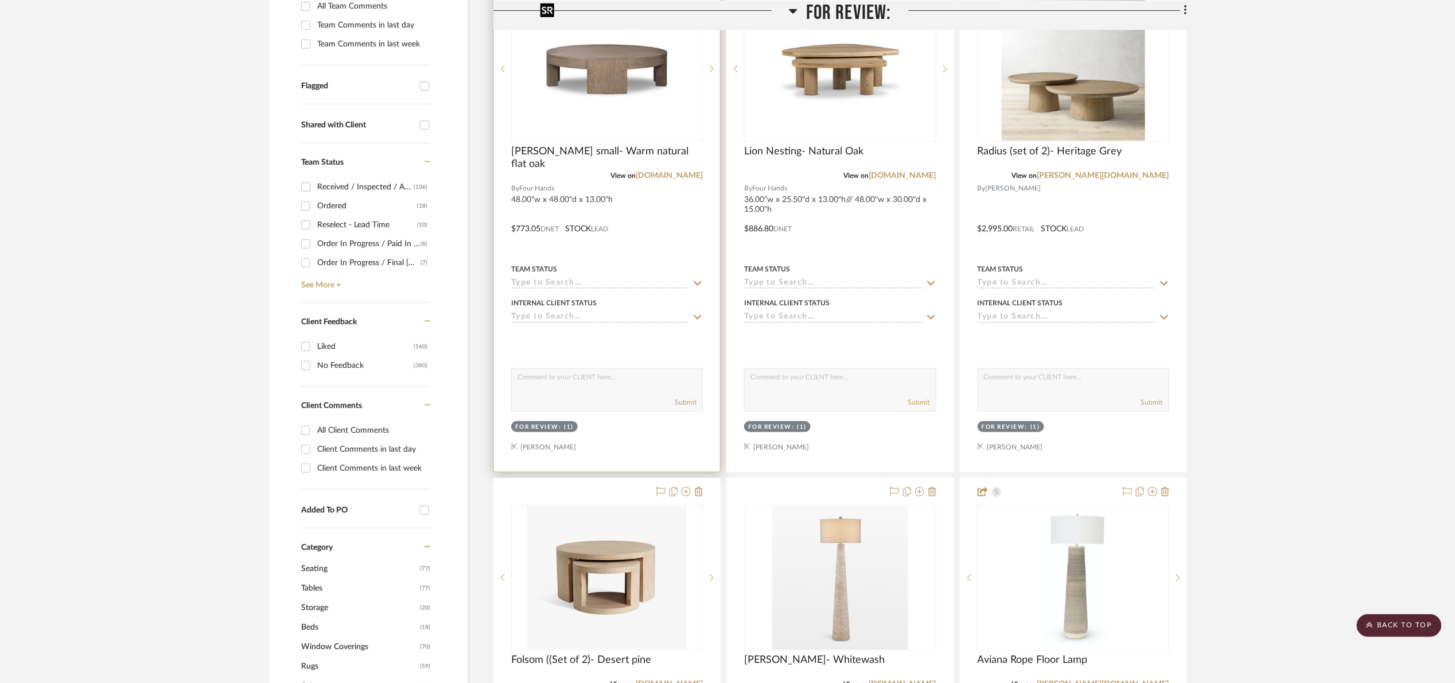
click at [638, 88] on img "0" at bounding box center [606, 68] width 143 height 143
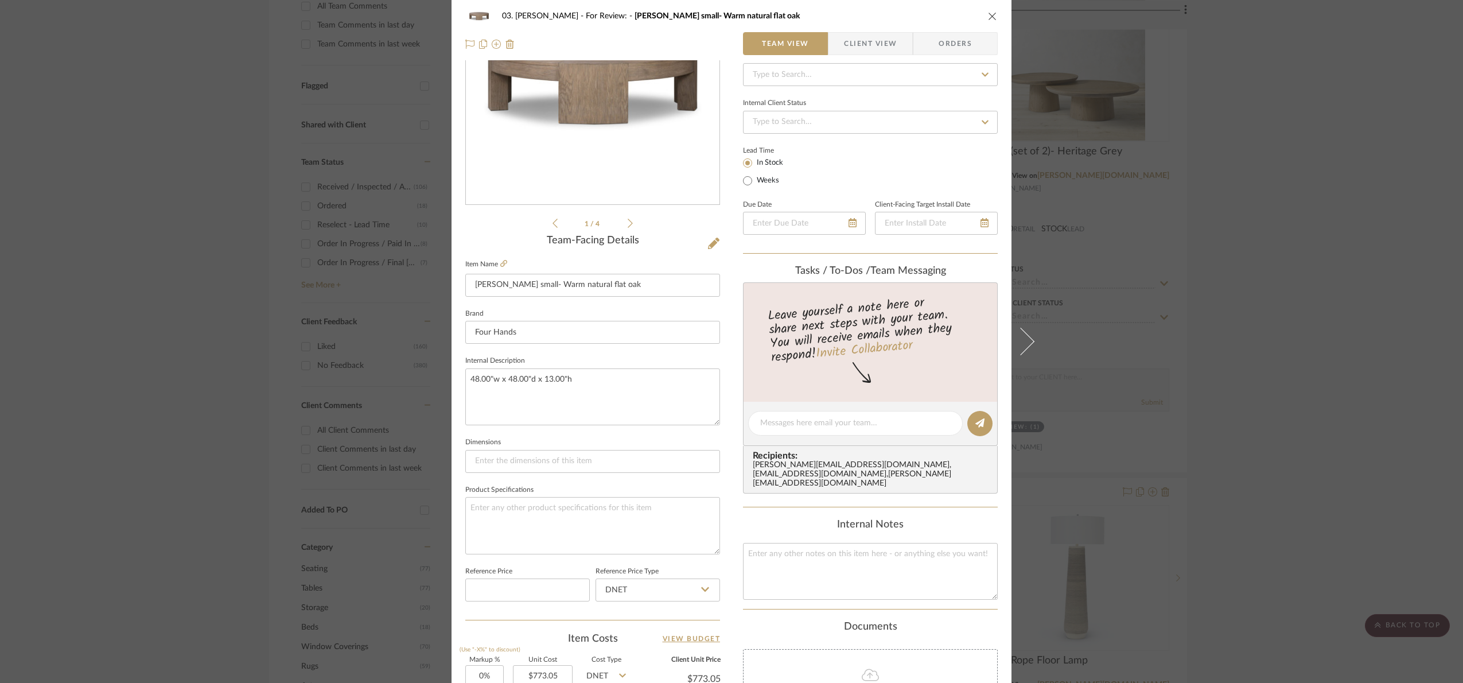
scroll to position [387, 0]
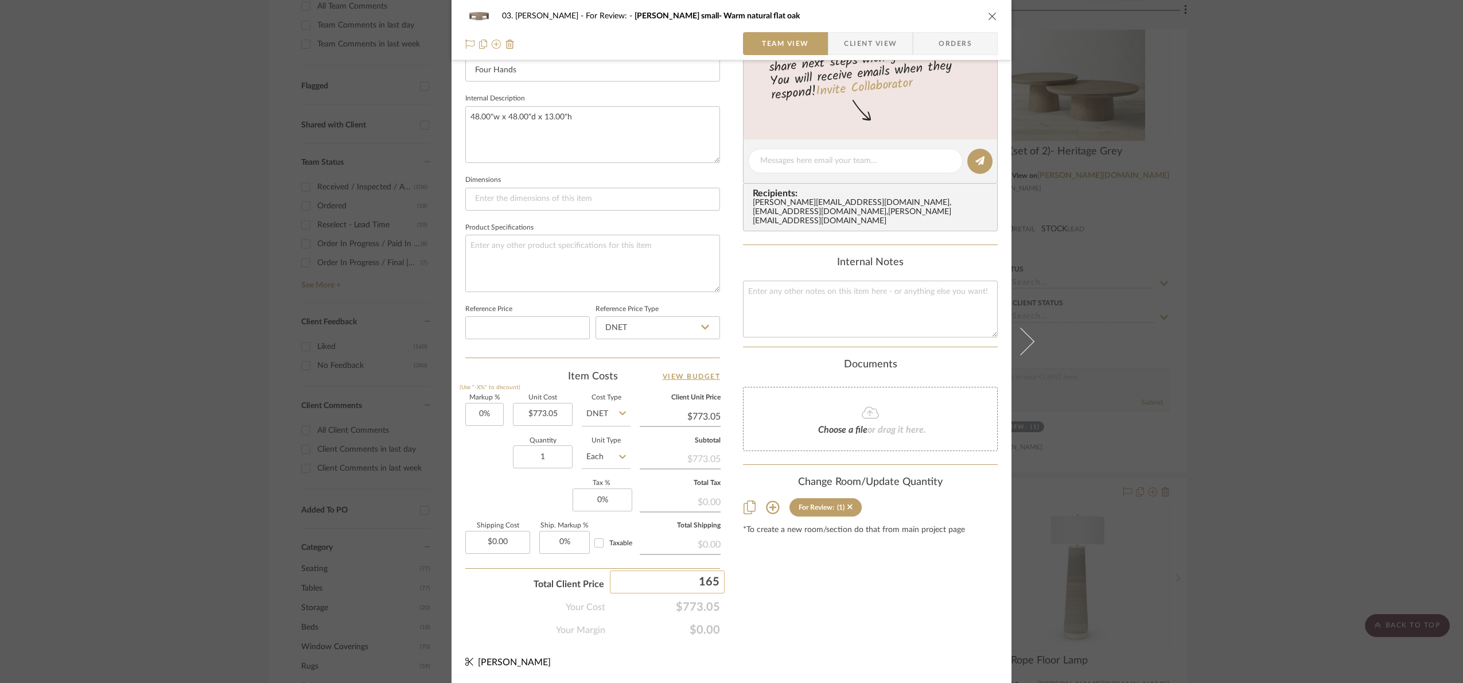
type input "1650"
click at [890, 610] on div "03. Jennifer For Review: Shelly small- Warm natural flat oak Team View Client V…" at bounding box center [731, 341] width 1463 height 683
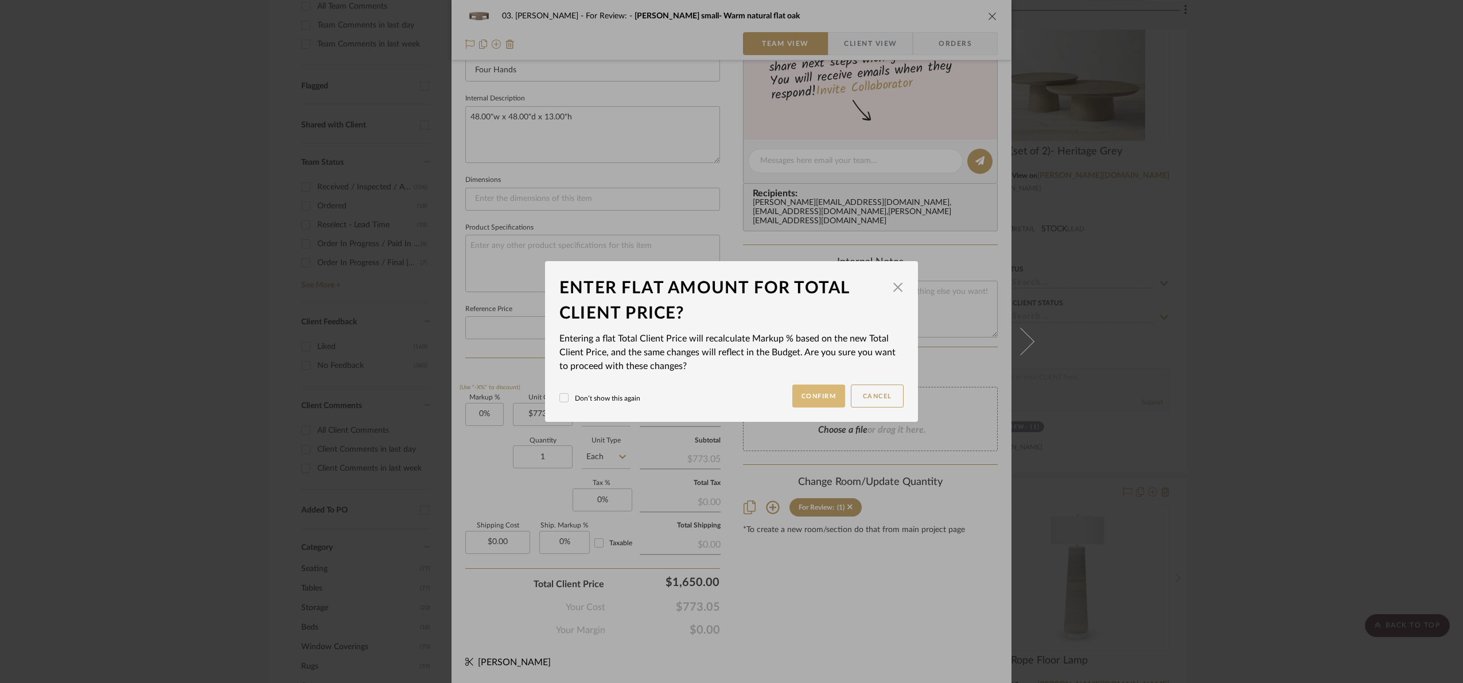
click at [810, 402] on button "Confirm" at bounding box center [819, 395] width 53 height 23
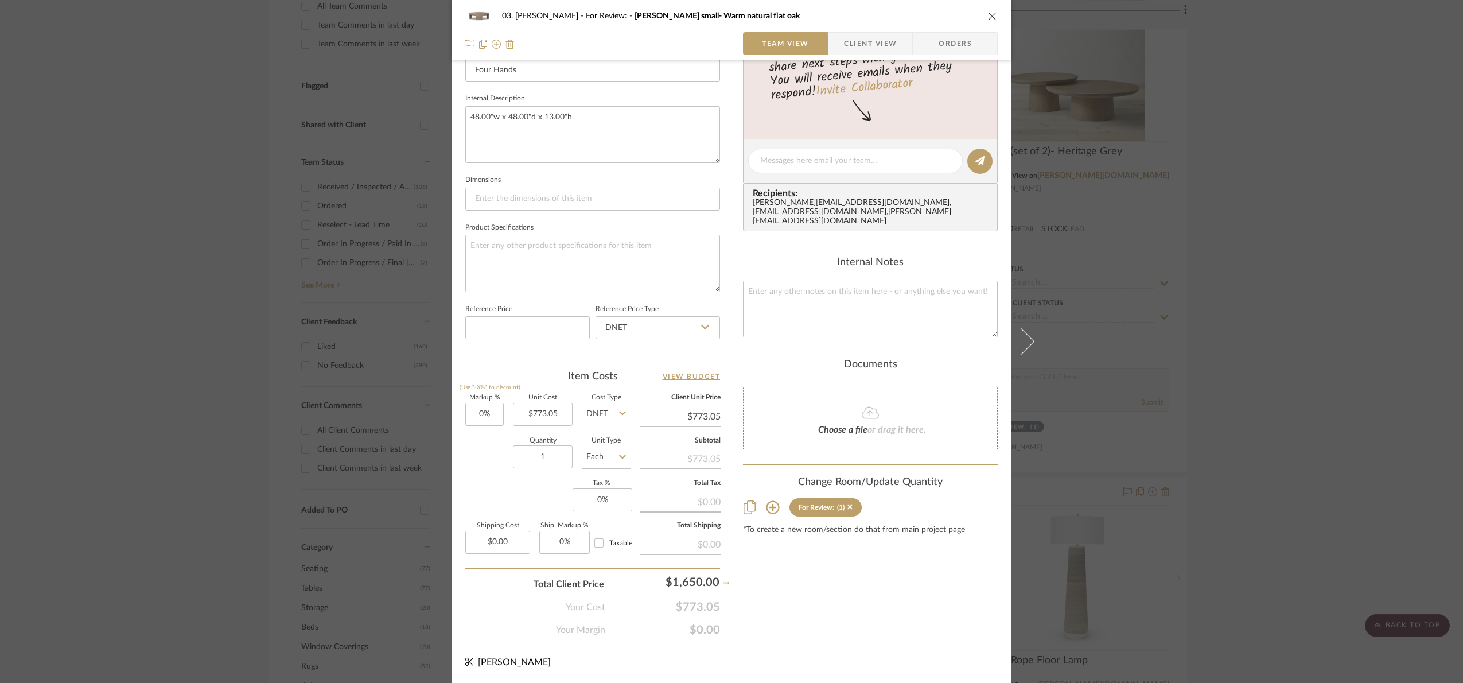
type input "113.44%"
type input "$1,650.00"
click at [1306, 417] on div "03. Jennifer For Review: Shelly small- Warm natural flat oak Team View Client V…" at bounding box center [731, 341] width 1463 height 683
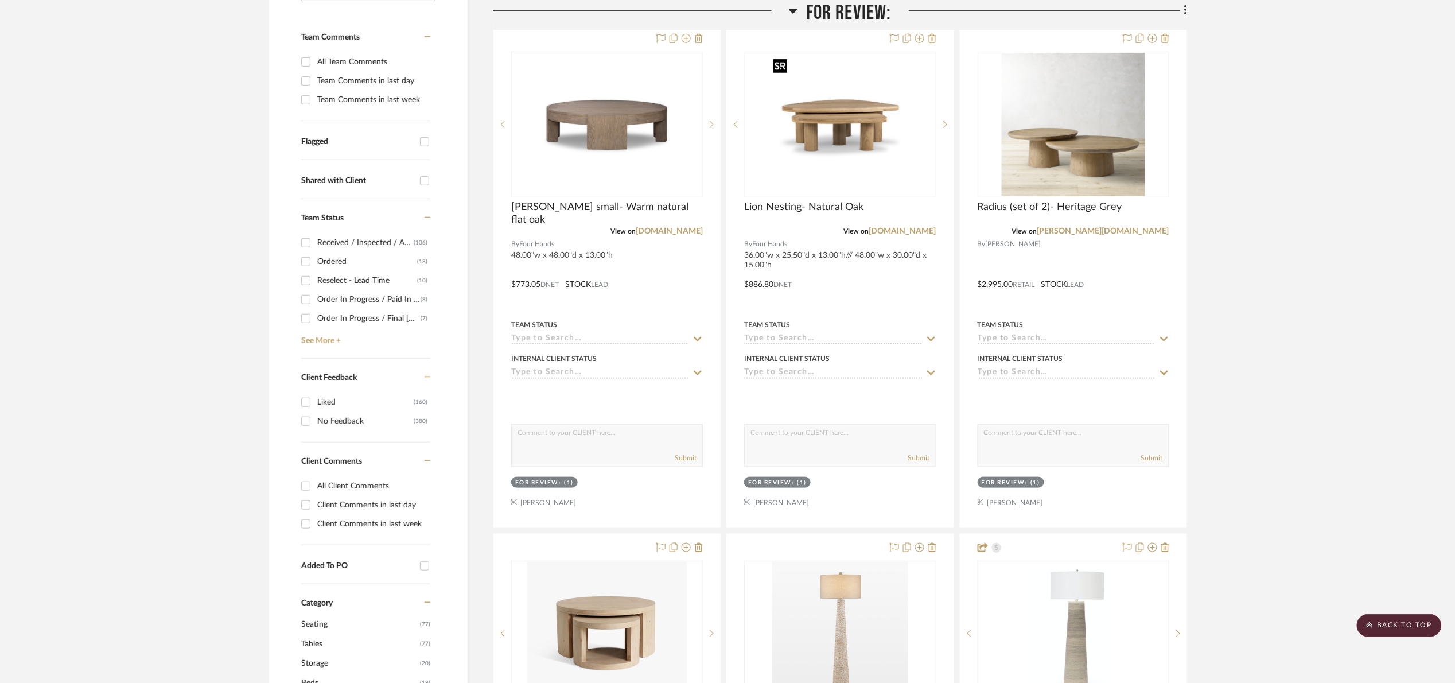
scroll to position [86, 0]
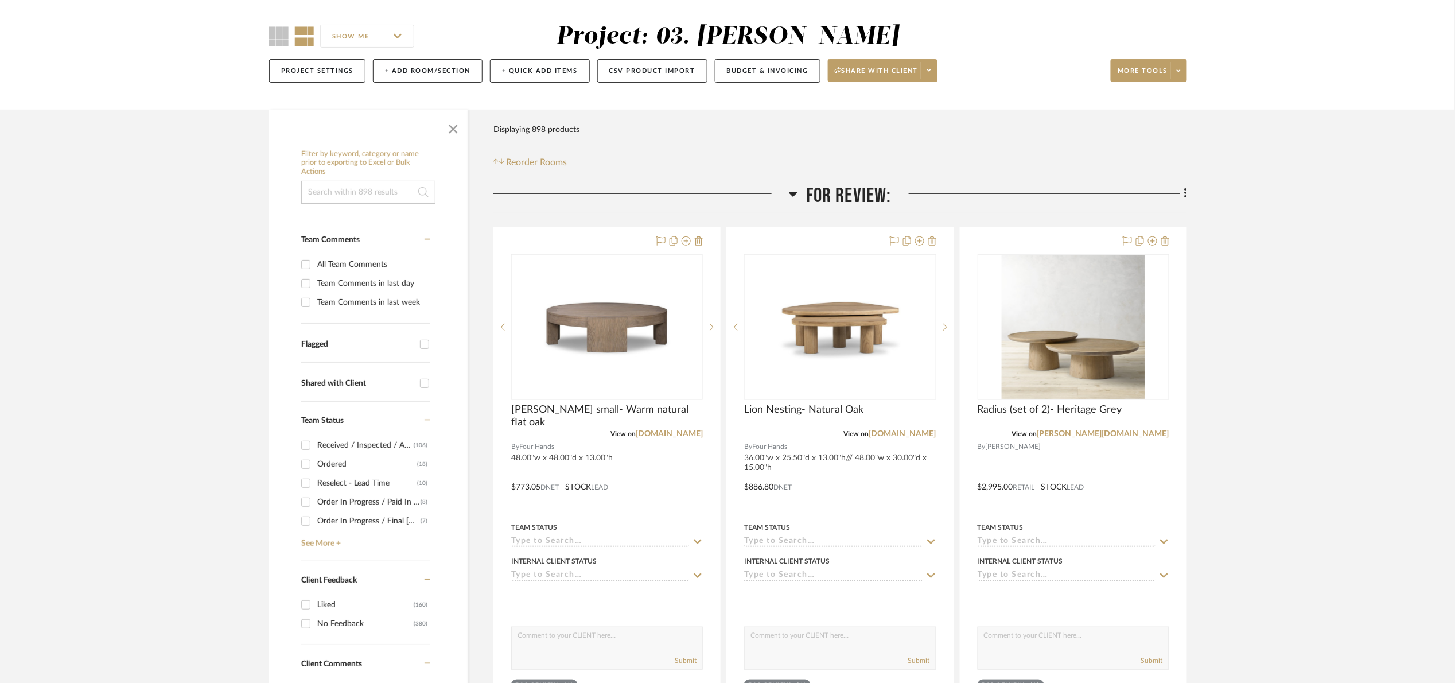
drag, startPoint x: 852, startPoint y: 196, endPoint x: 890, endPoint y: 270, distance: 82.9
click at [852, 196] on span "For Review:" at bounding box center [849, 196] width 86 height 25
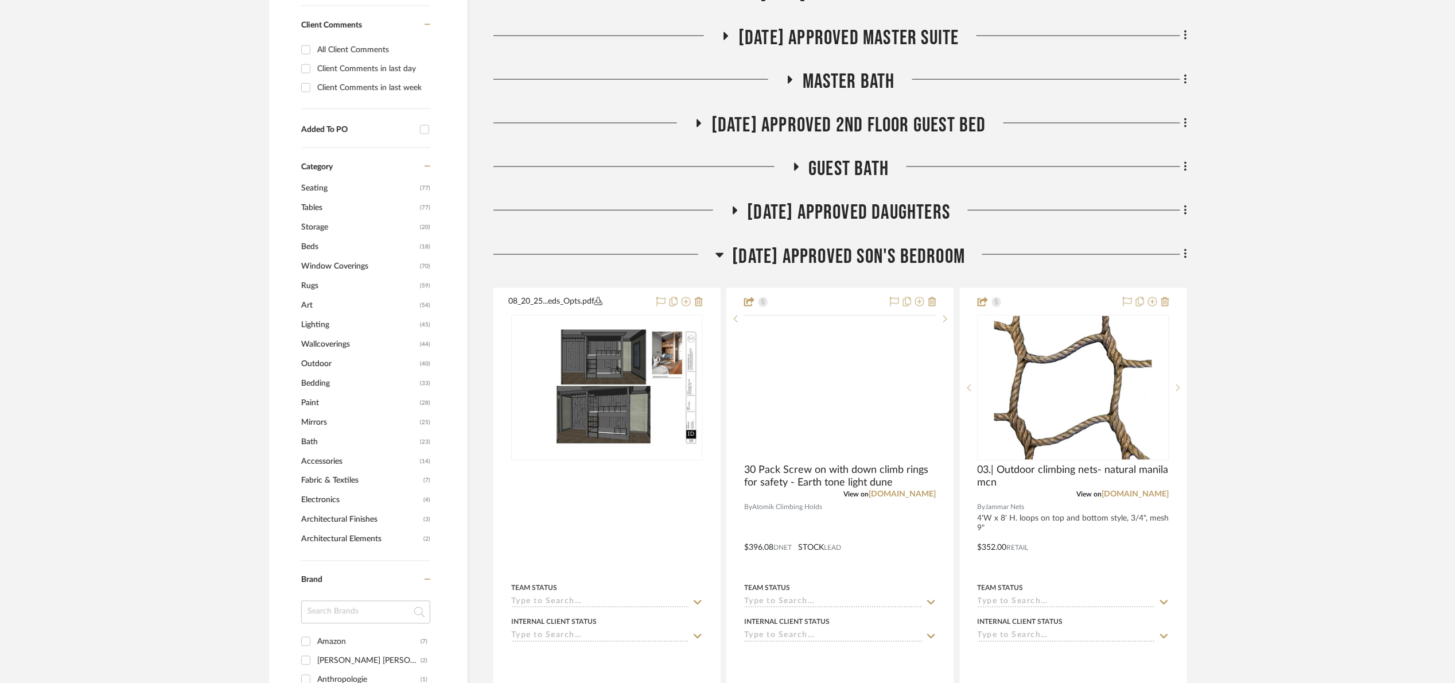
scroll to position [775, 0]
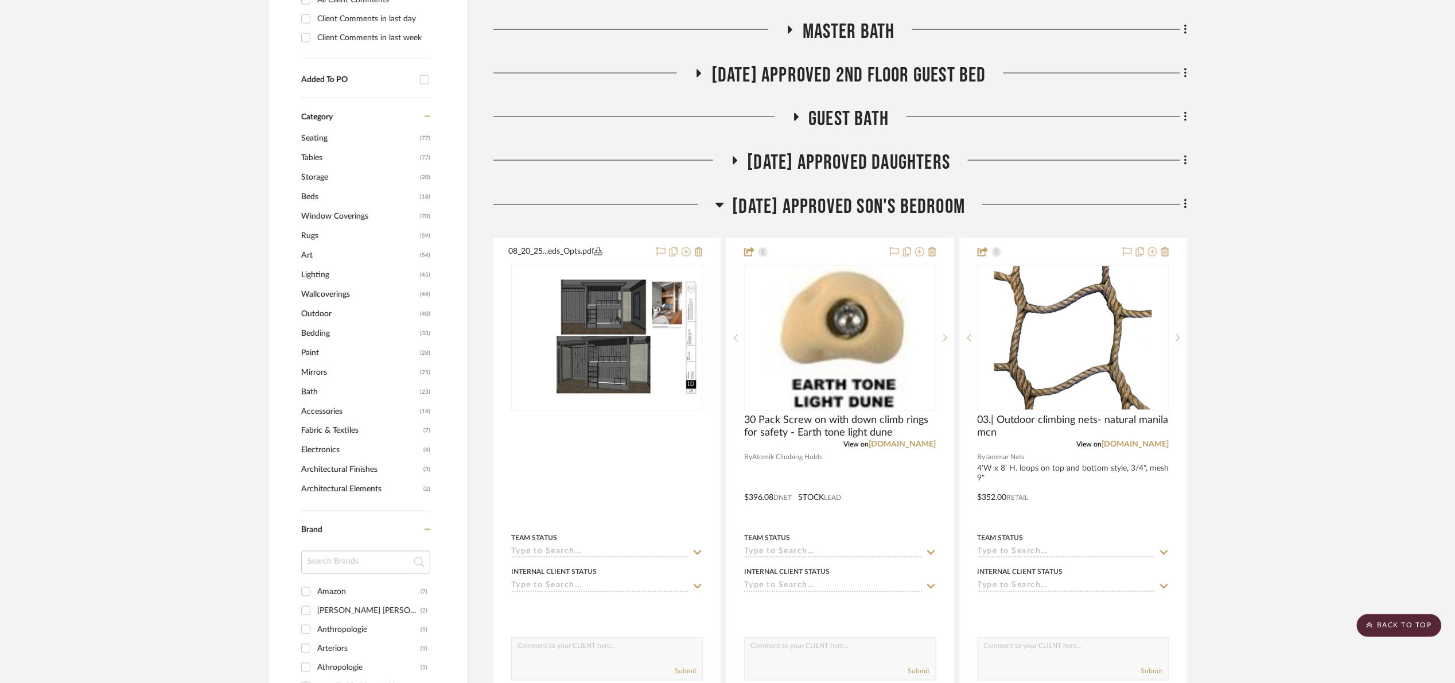
click at [874, 204] on span "07.02.25 Approved Son's Bedroom" at bounding box center [849, 207] width 233 height 25
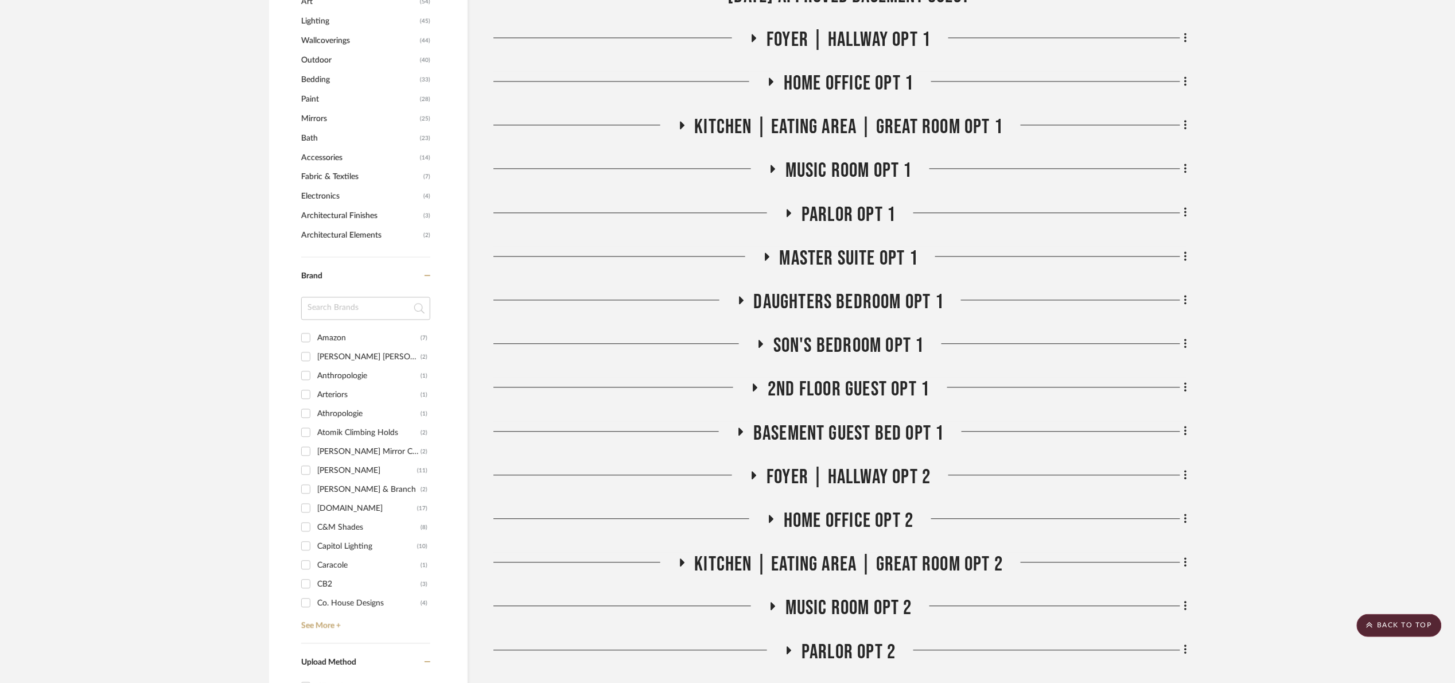
scroll to position [1033, 0]
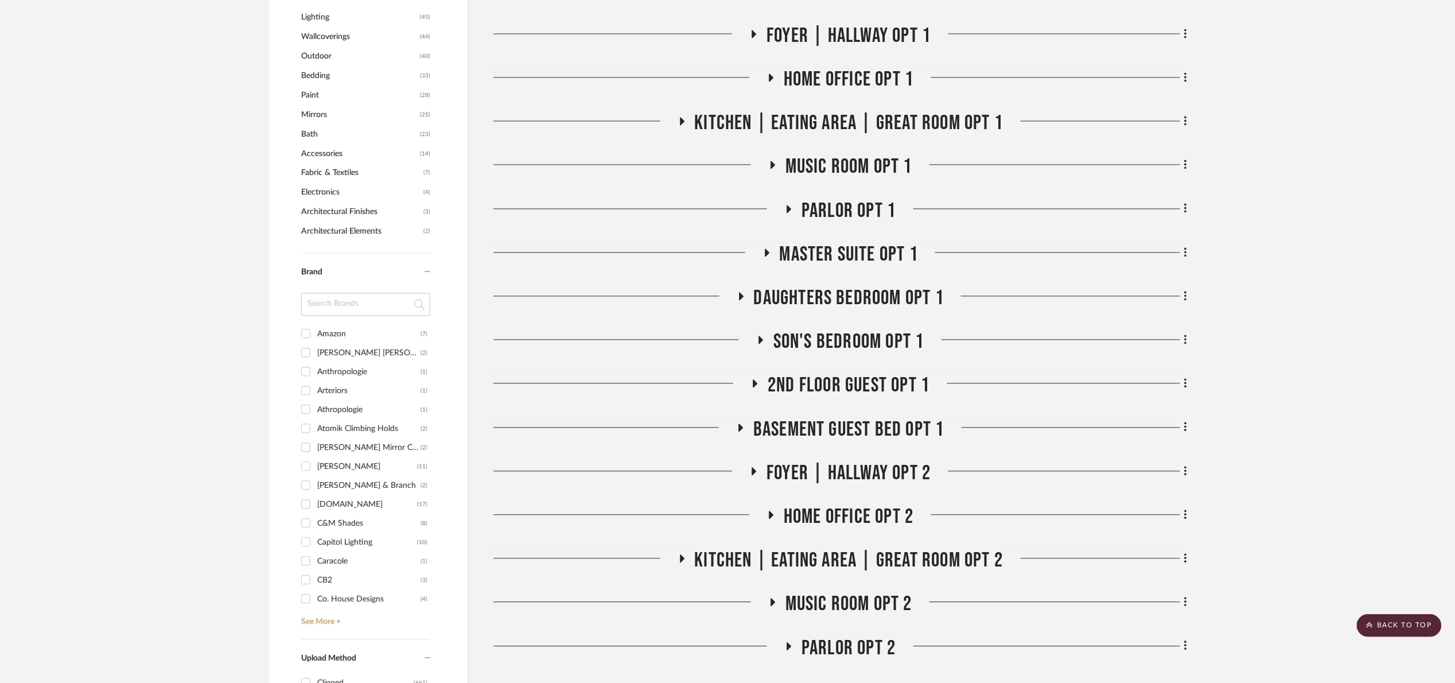
click at [852, 210] on span "Parlor opt 1" at bounding box center [849, 211] width 94 height 25
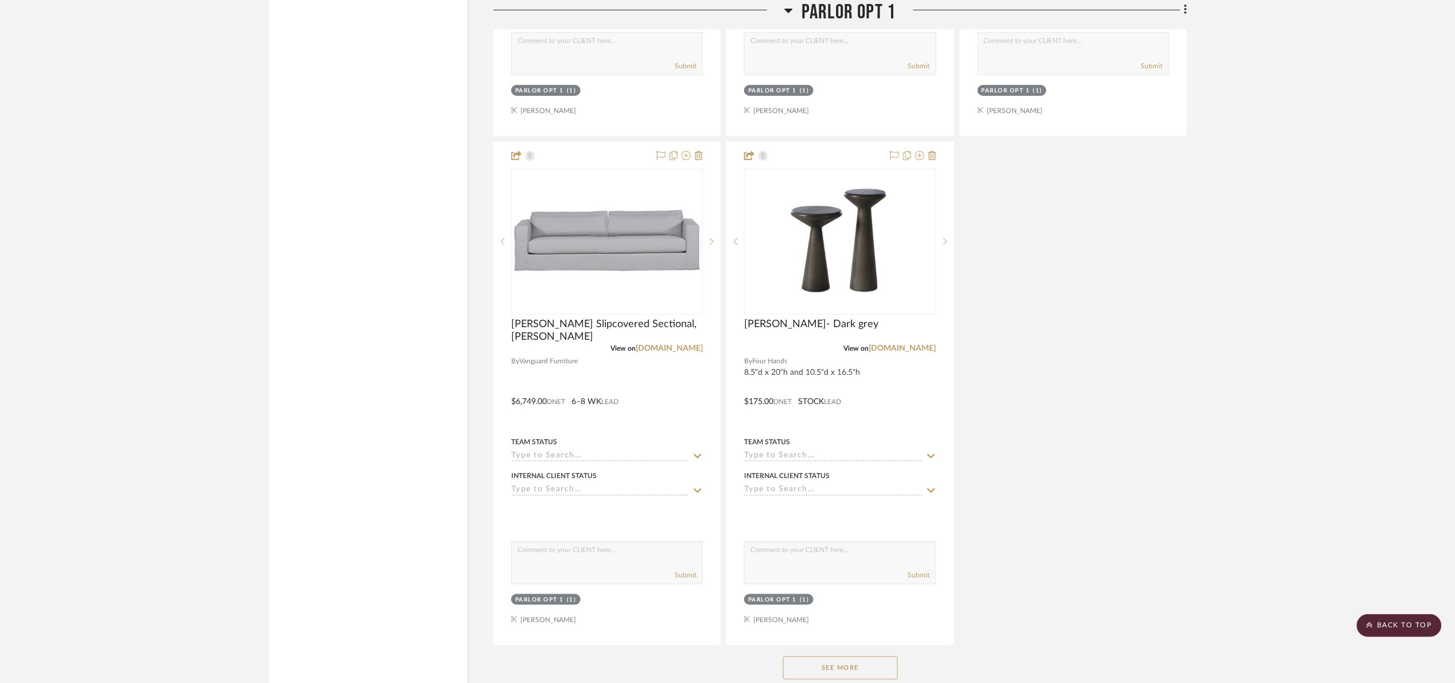
scroll to position [2410, 0]
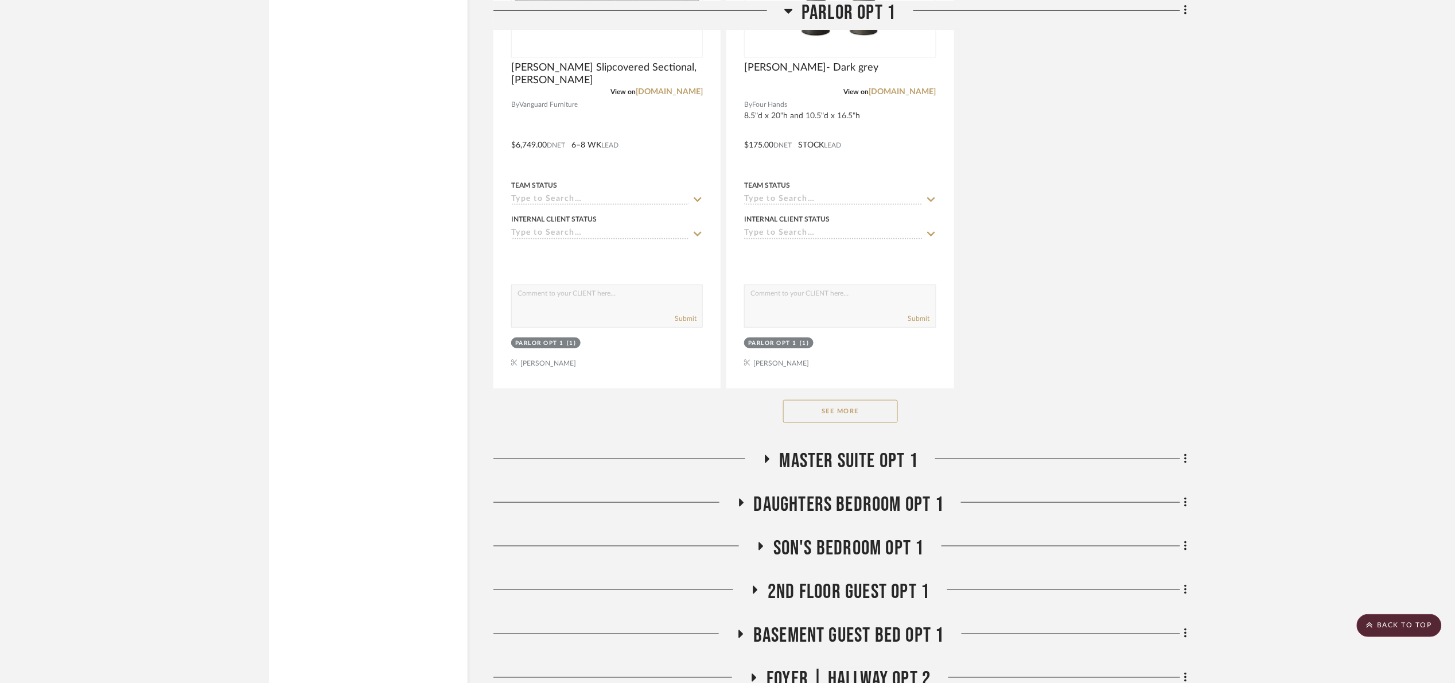
click at [841, 411] on button "See More" at bounding box center [840, 411] width 115 height 23
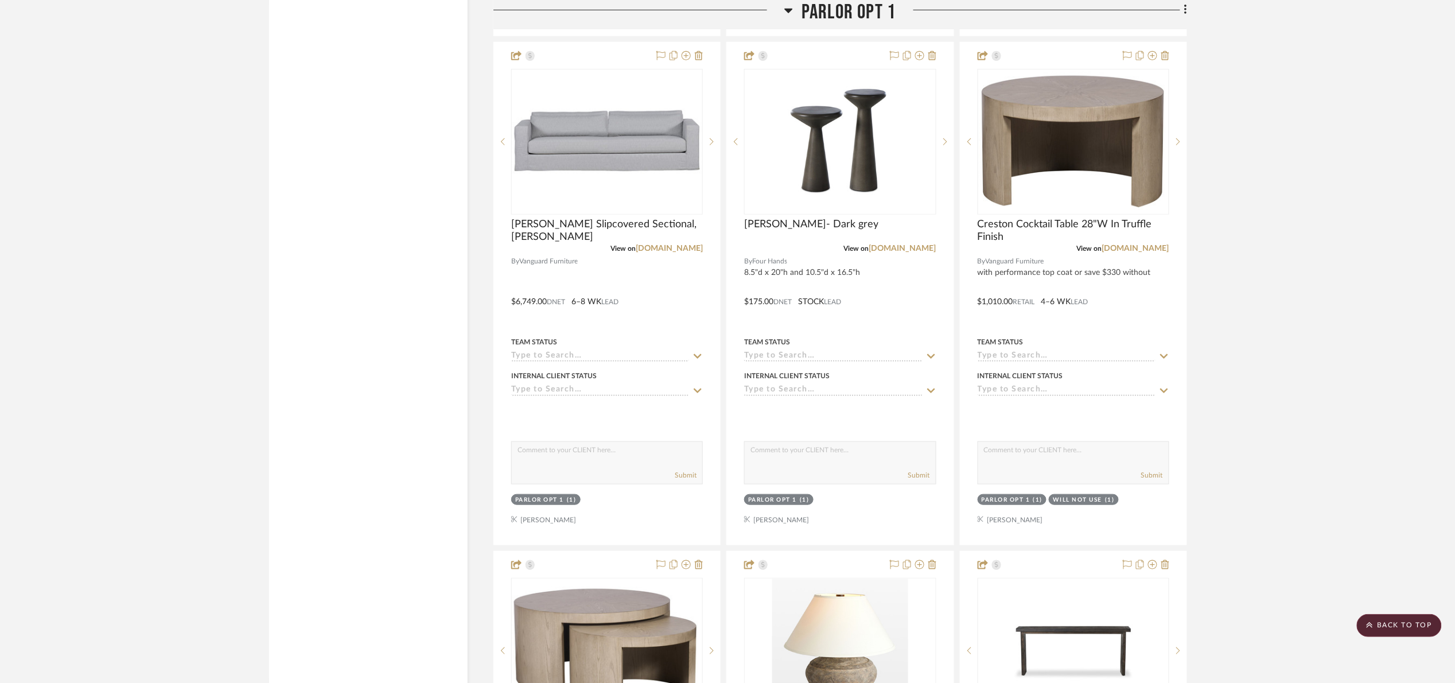
scroll to position [2238, 0]
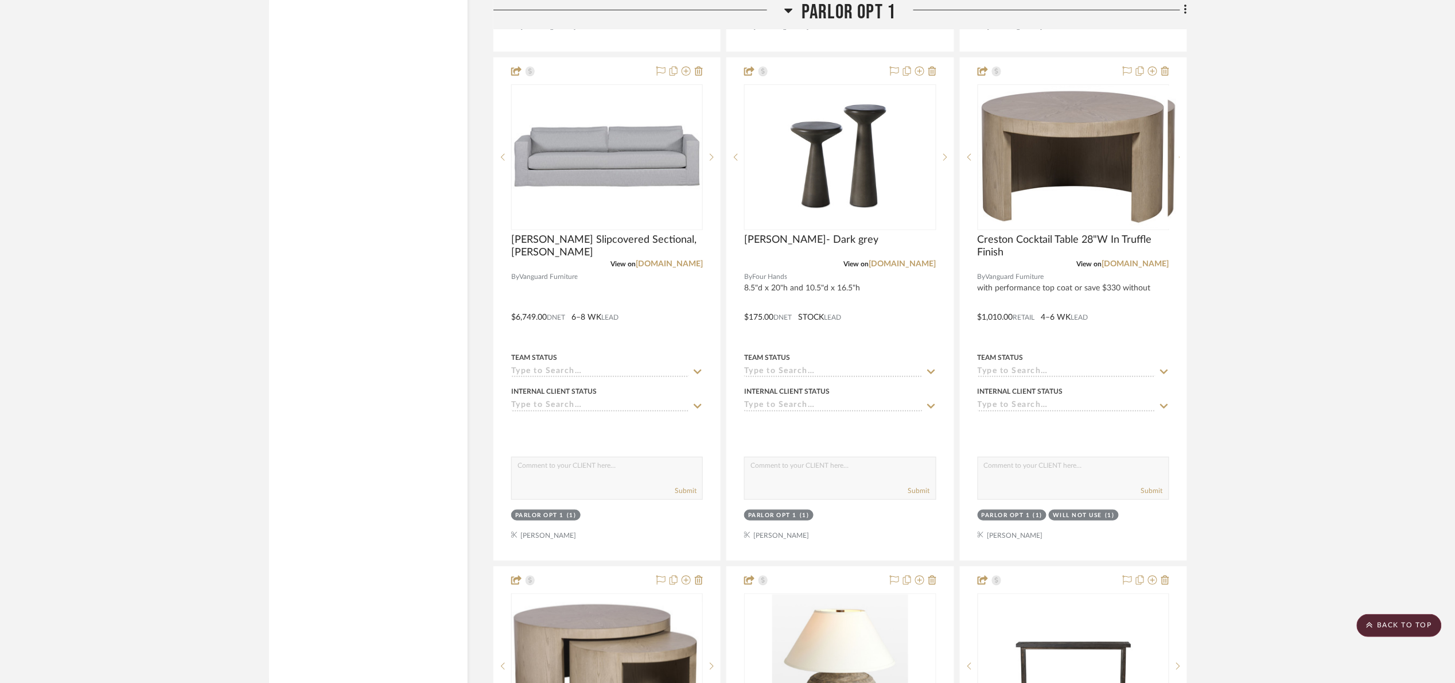
click at [823, 12] on span "Parlor opt 1" at bounding box center [849, 12] width 94 height 25
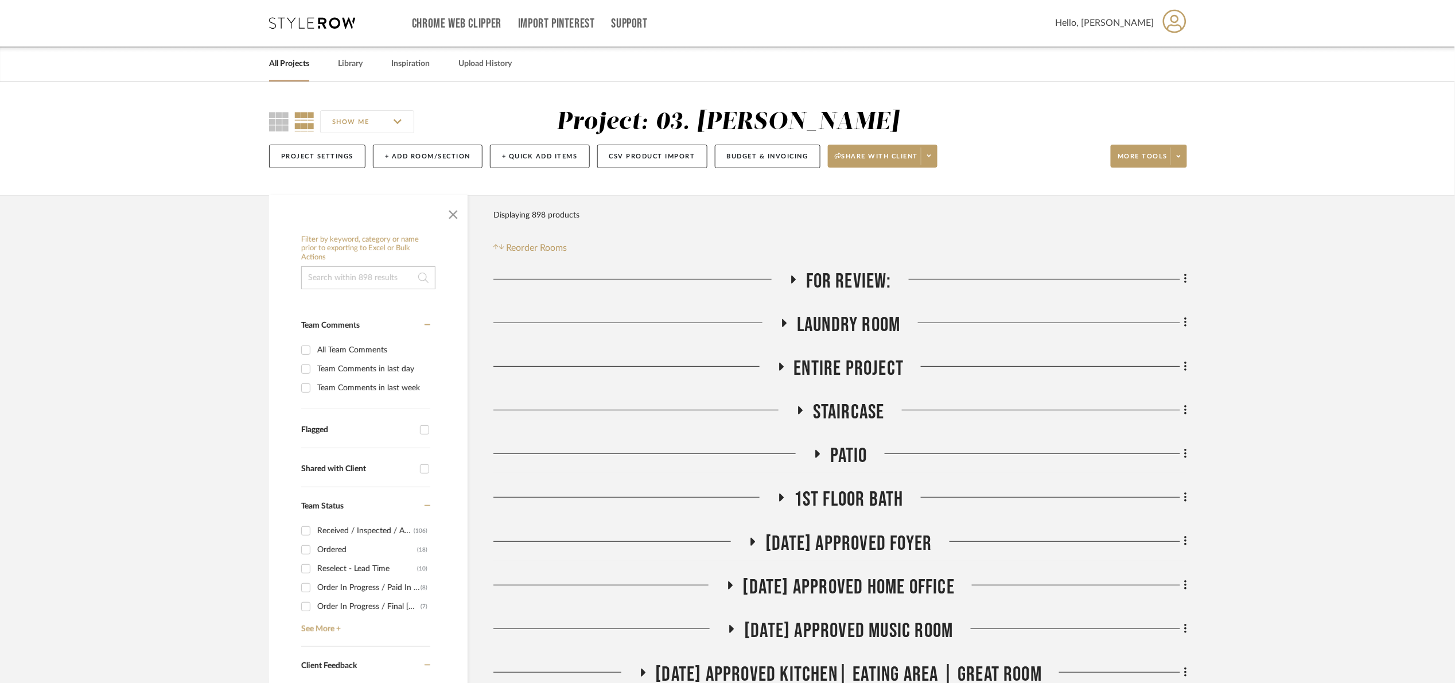
scroll to position [0, 0]
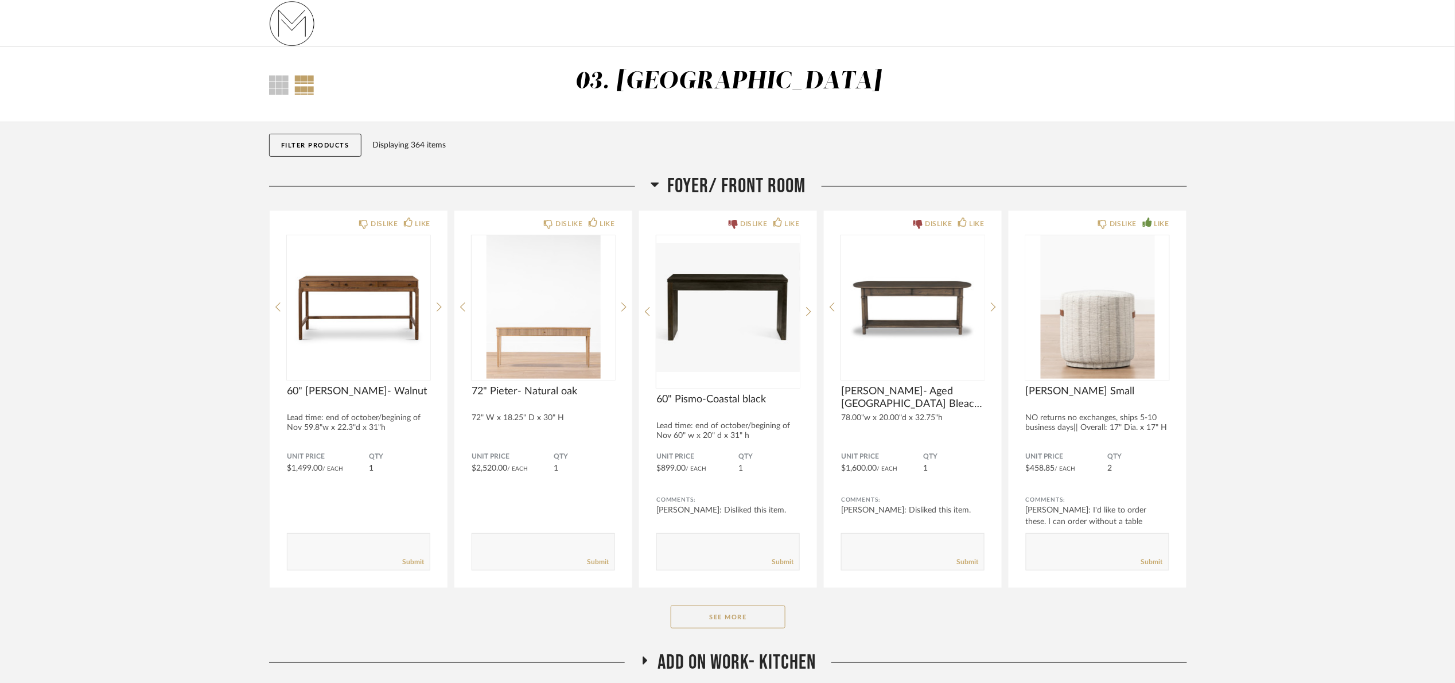
click at [701, 192] on span "Foyer/ Front Room" at bounding box center [737, 186] width 138 height 25
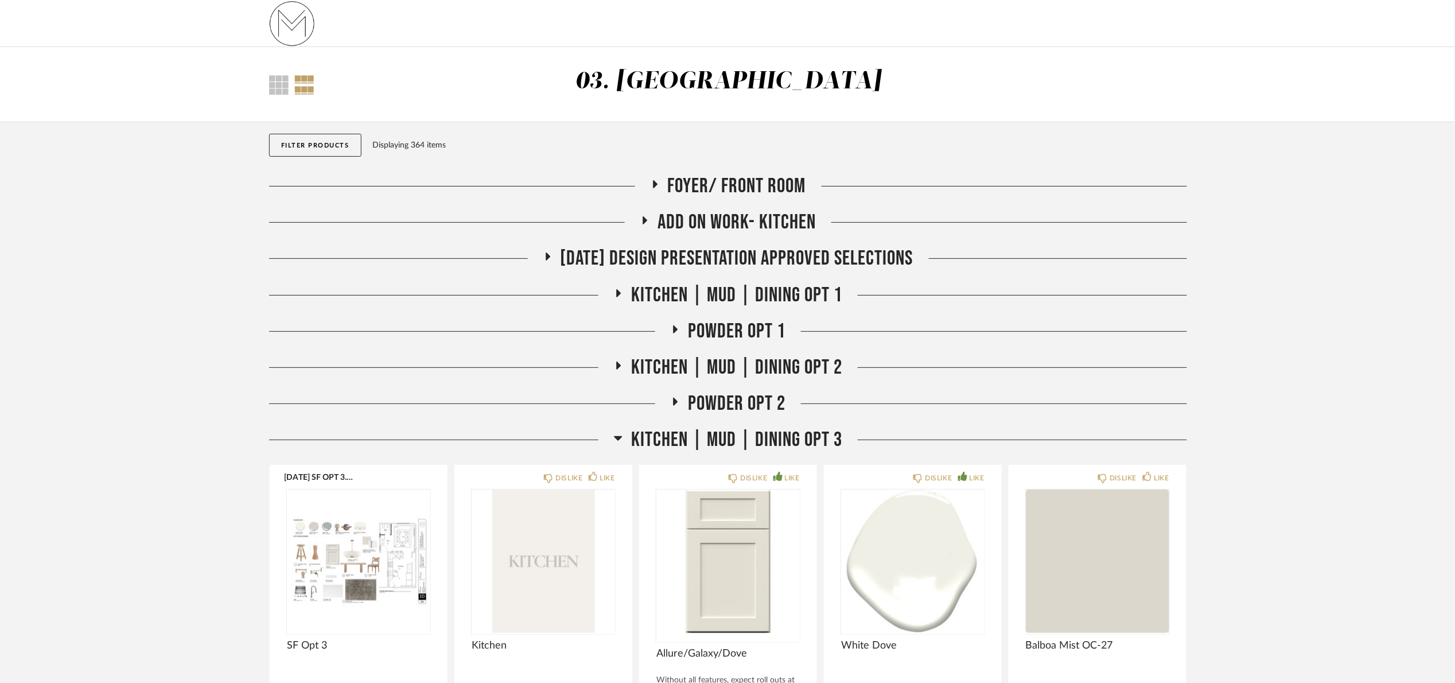
click at [673, 437] on span "Kitchen | Mud | Dining Opt 3" at bounding box center [736, 440] width 211 height 25
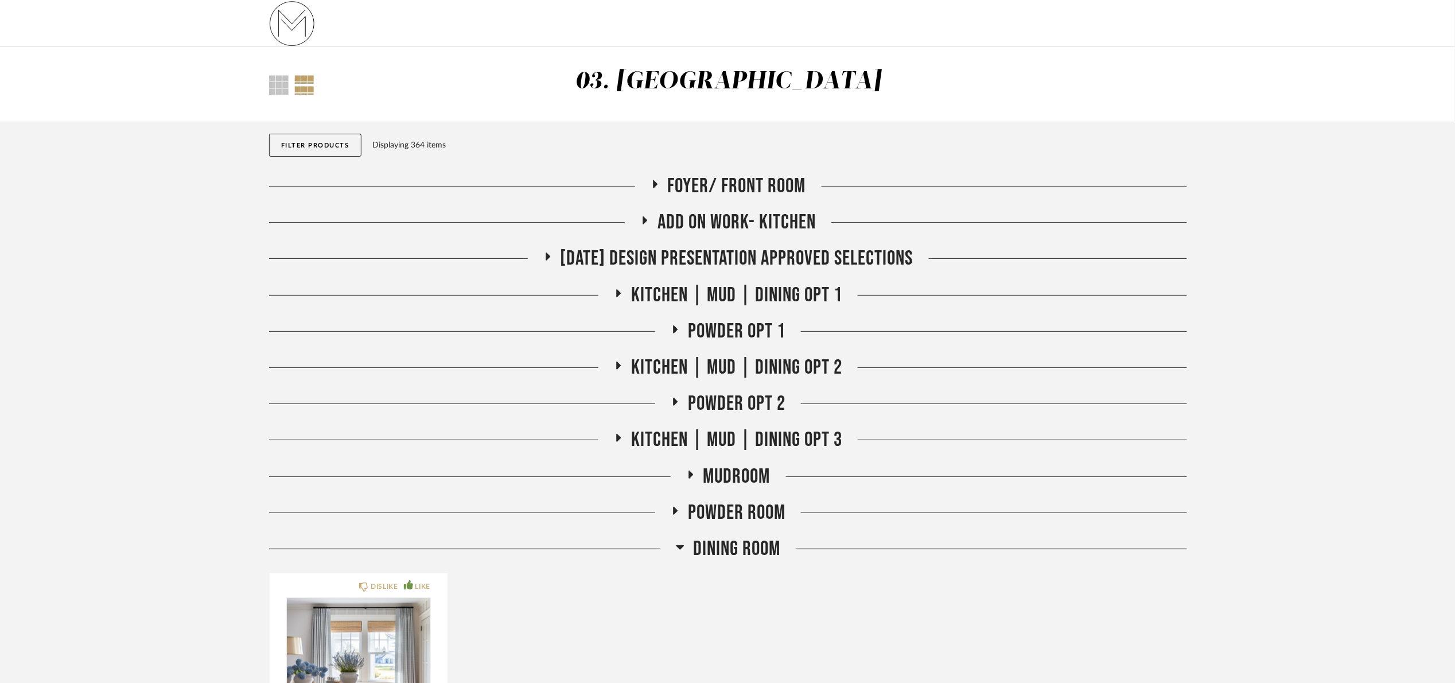
drag, startPoint x: 694, startPoint y: 556, endPoint x: 741, endPoint y: 536, distance: 50.4
click at [695, 556] on span "Dining Room" at bounding box center [736, 549] width 87 height 25
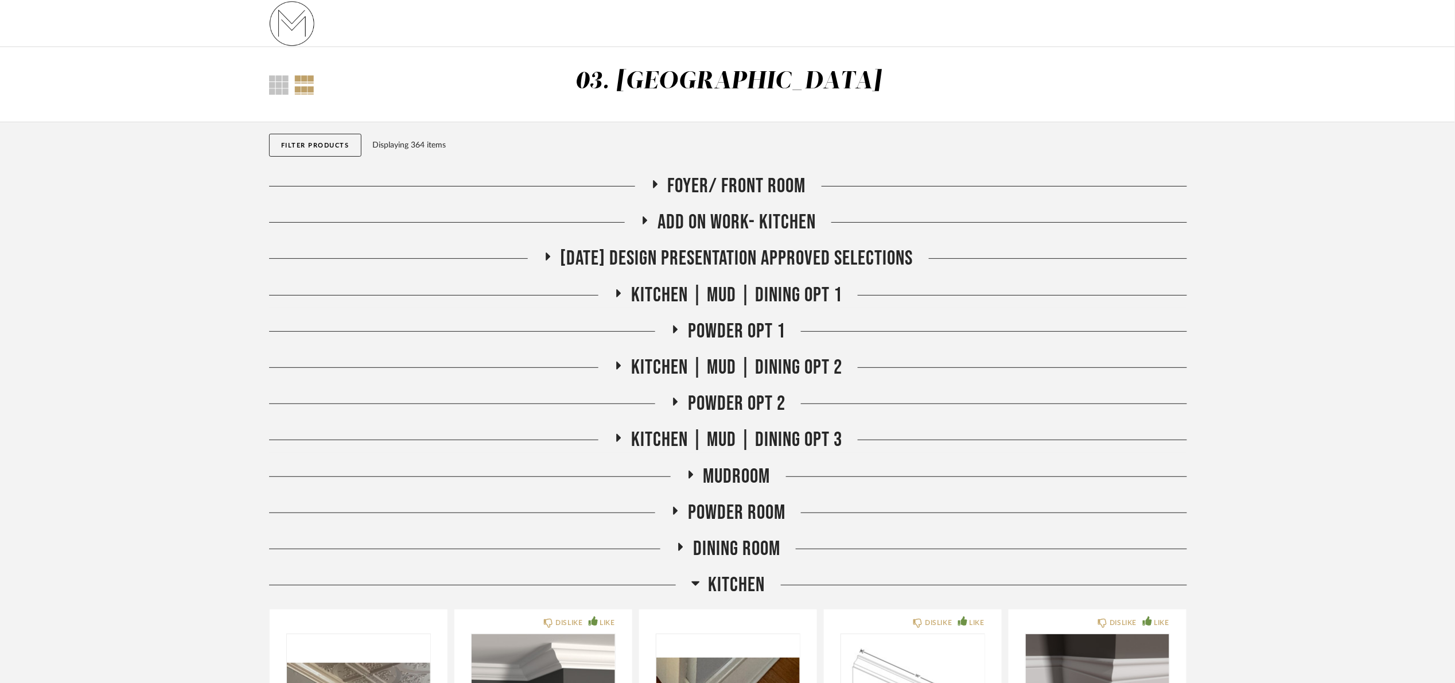
click at [738, 585] on span "Kitchen" at bounding box center [737, 585] width 57 height 25
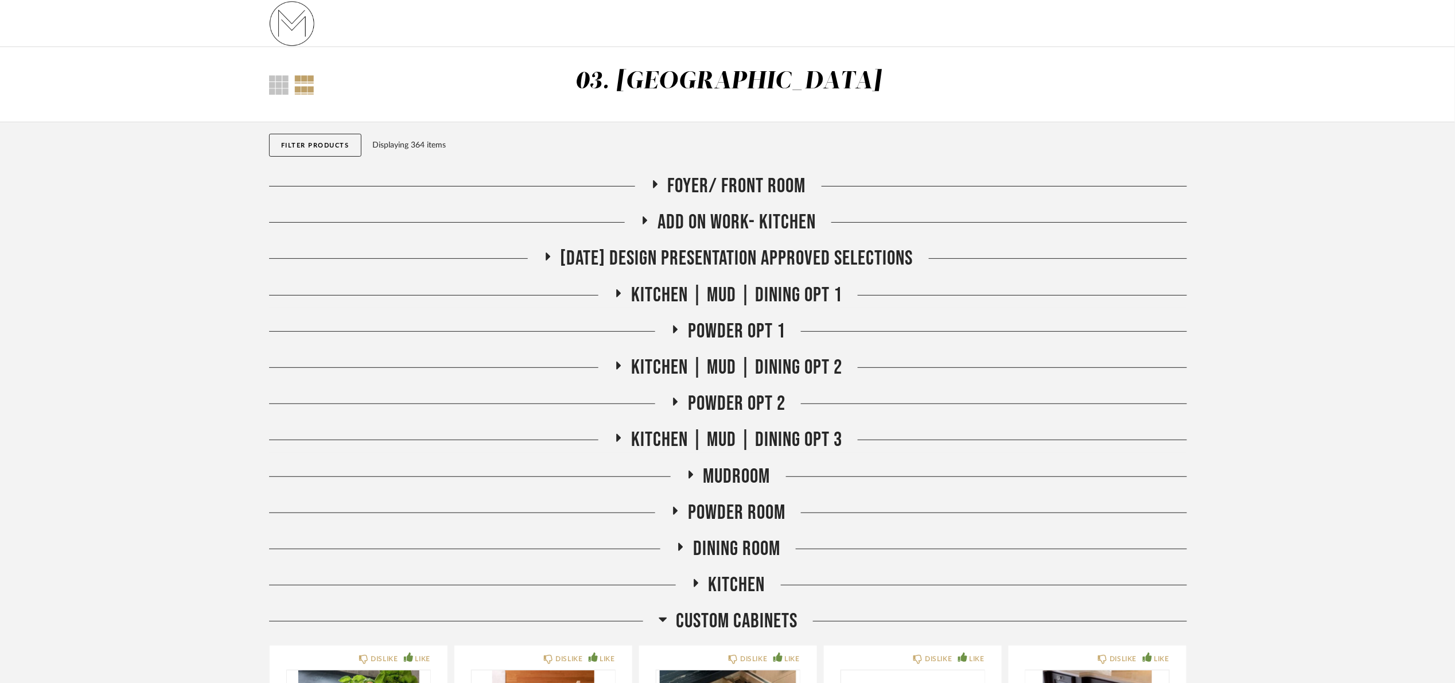
click at [778, 217] on span "Add on work- kitchen" at bounding box center [737, 222] width 158 height 25
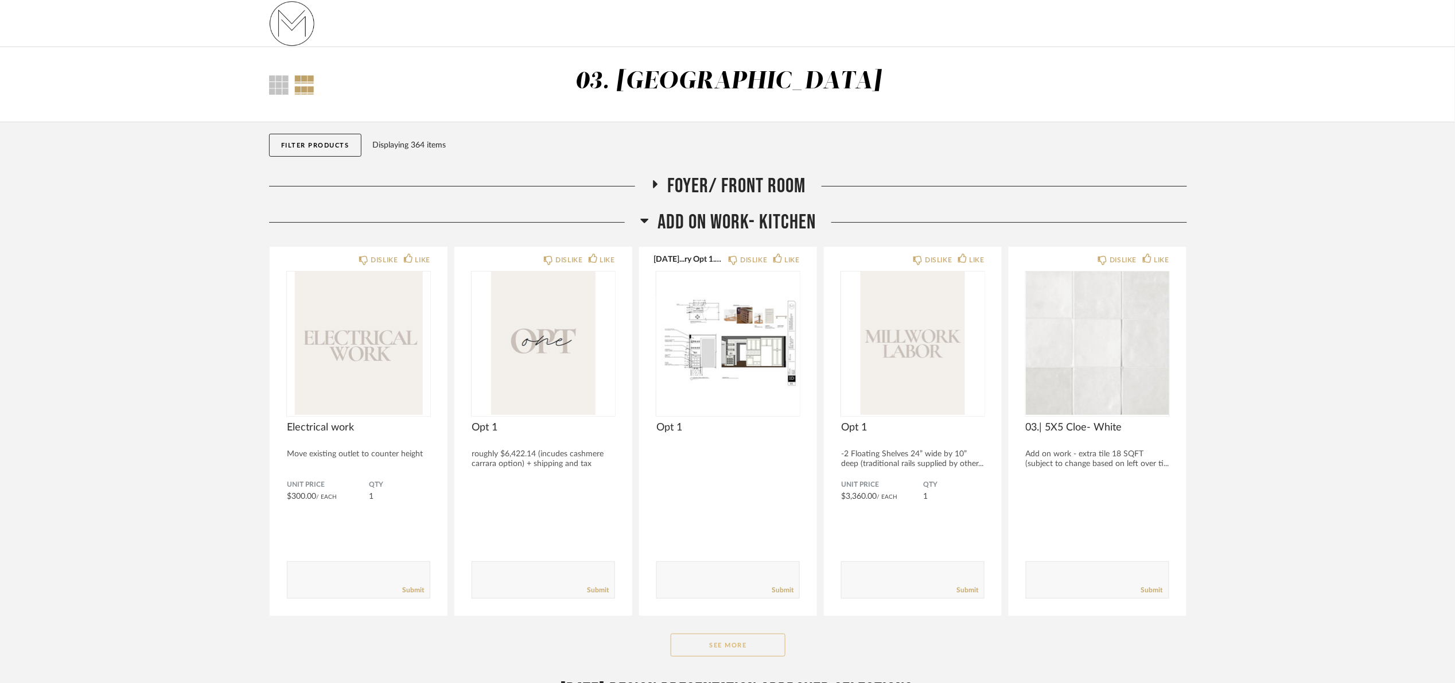
click at [776, 651] on button "See More" at bounding box center [728, 645] width 115 height 23
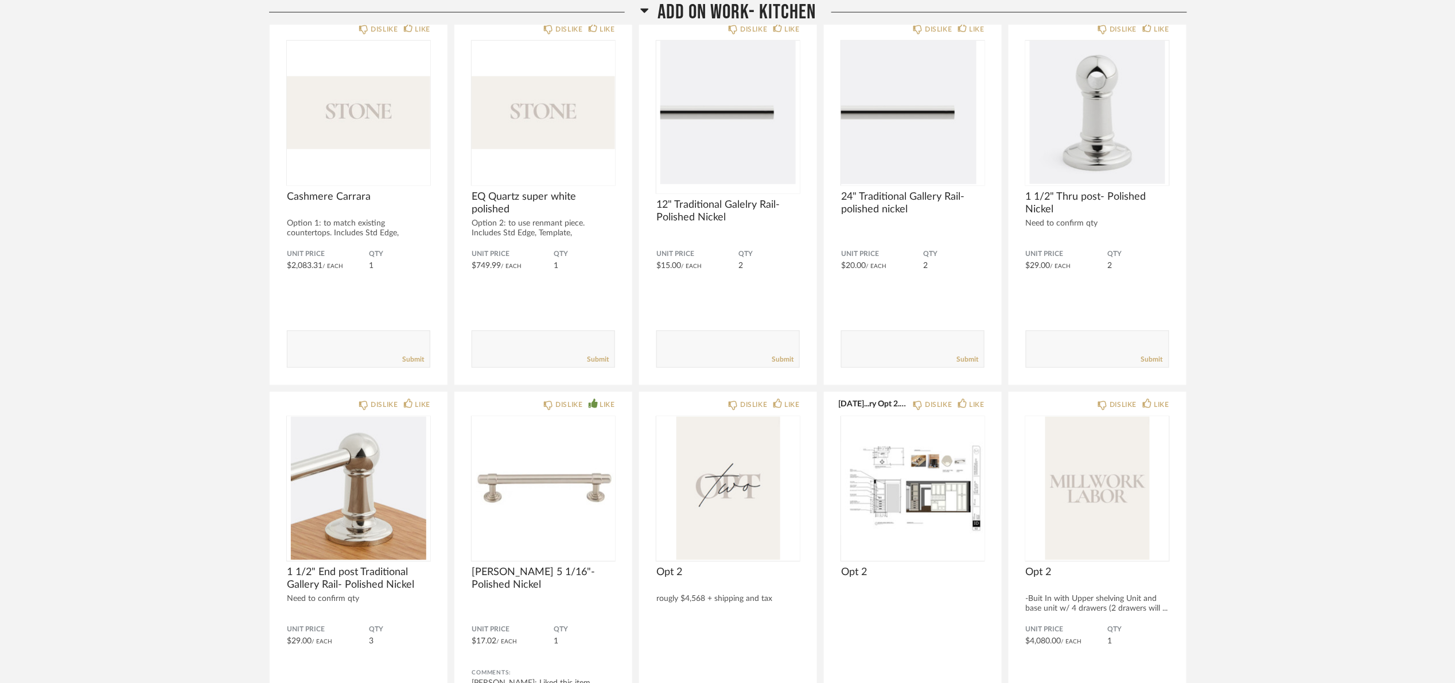
scroll to position [603, 0]
